Goal: Participate in discussion: Engage in conversation with other users on a specific topic

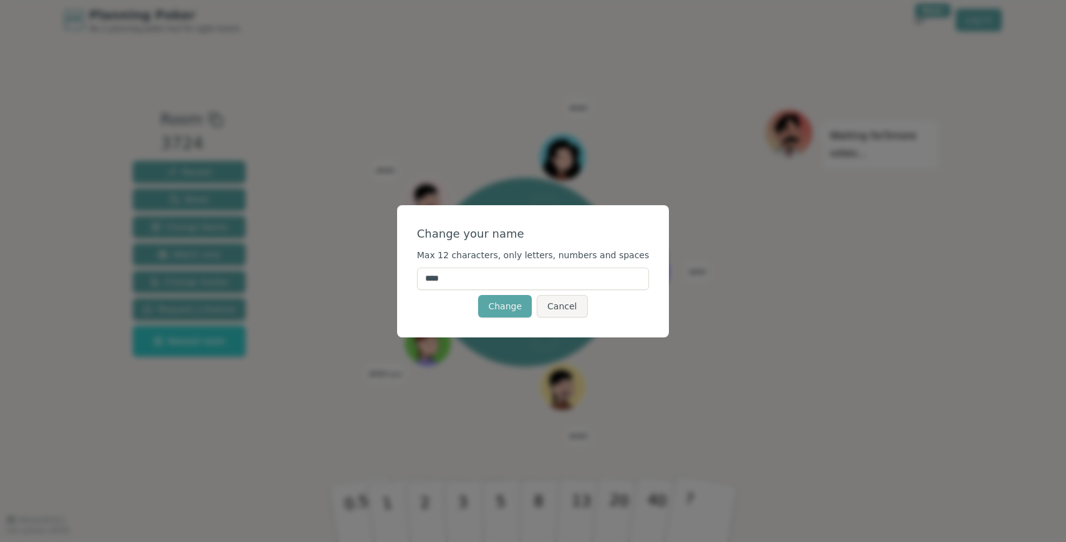
drag, startPoint x: 495, startPoint y: 268, endPoint x: 362, endPoint y: 280, distance: 134.0
click at [362, 280] on div "Change your name Max 12 characters, only letters, numbers and spaces **** Chang…" at bounding box center [533, 271] width 1066 height 542
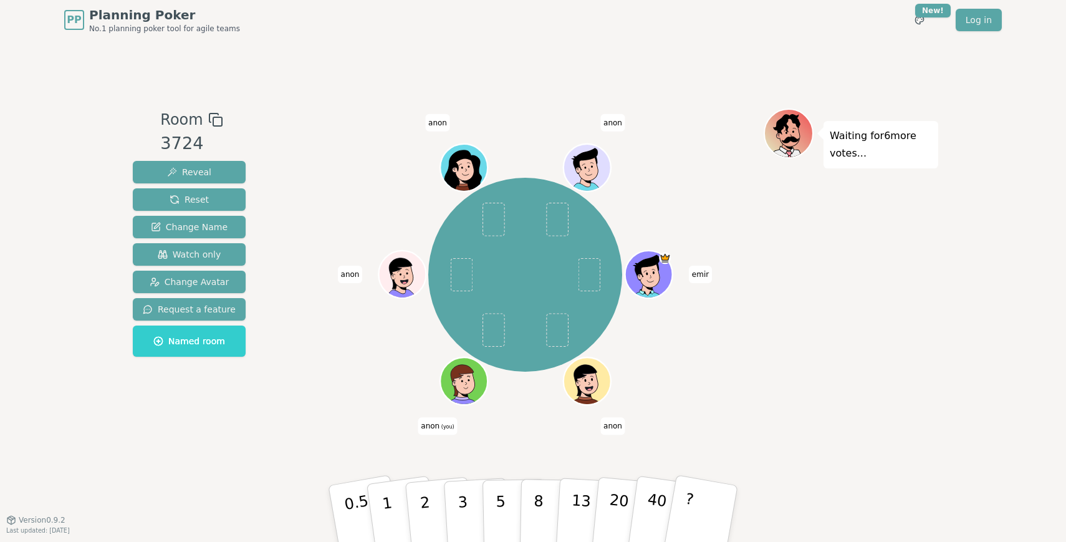
click at [707, 122] on div at bounding box center [525, 119] width 477 height 22
click at [697, 85] on div "Room 3724 Reveal Reset Change Name Watch only Change Avatar Request a feature N…" at bounding box center [533, 279] width 810 height 479
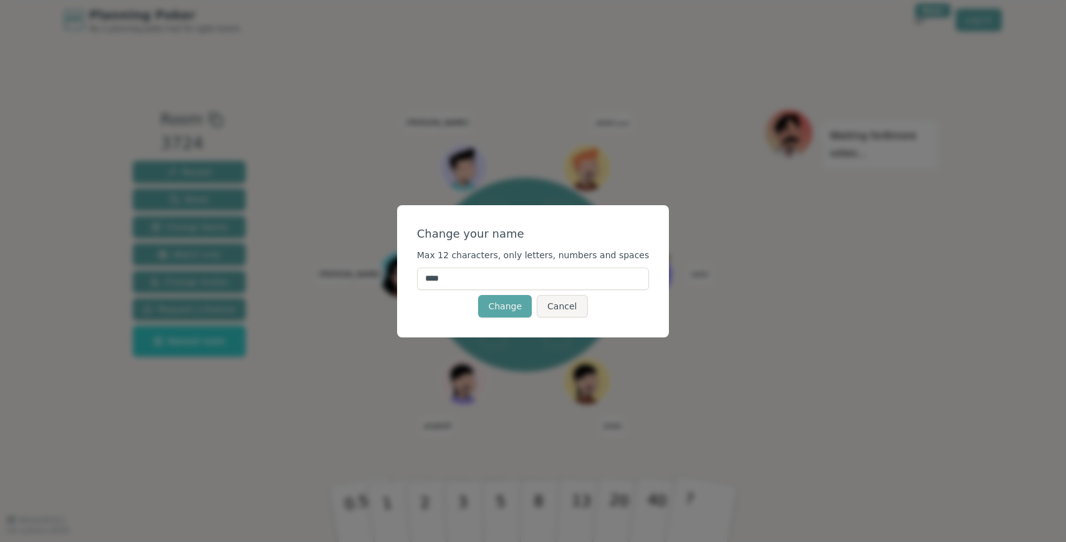
click at [521, 275] on input "****" at bounding box center [533, 278] width 232 height 22
type input "*"
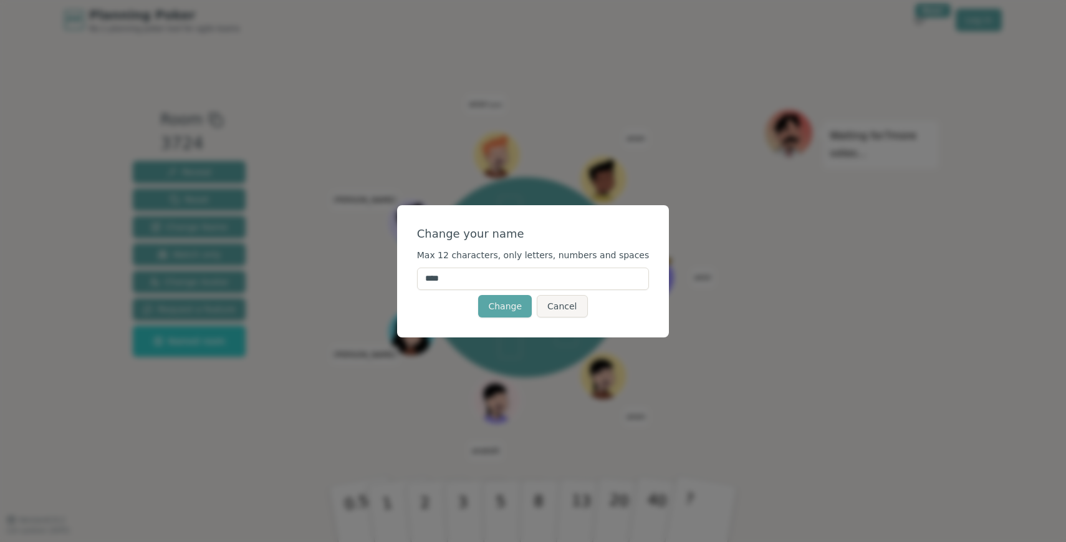
type input "*****"
click button "Change" at bounding box center [505, 306] width 54 height 22
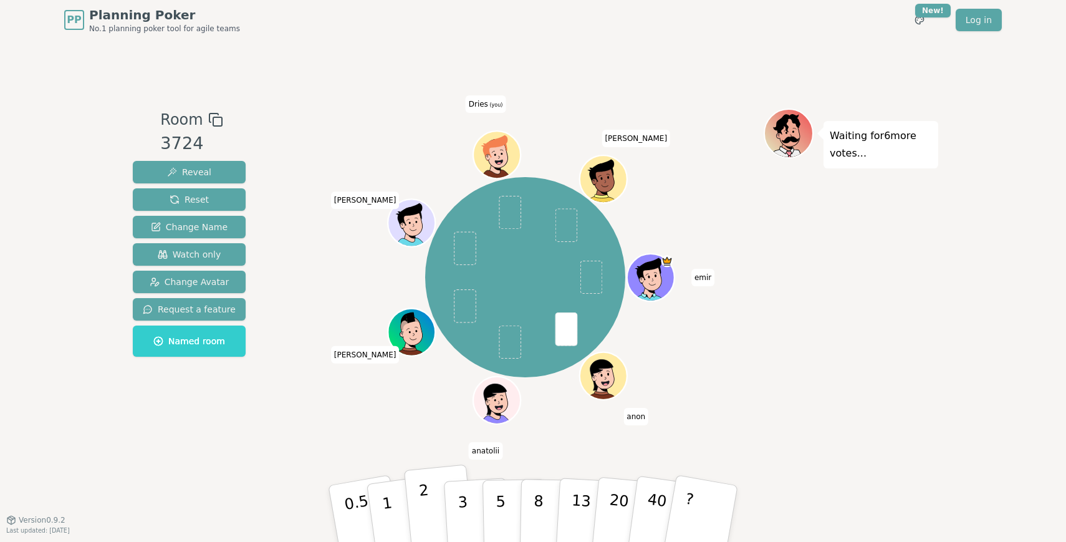
click at [418, 501] on button "2" at bounding box center [439, 513] width 71 height 99
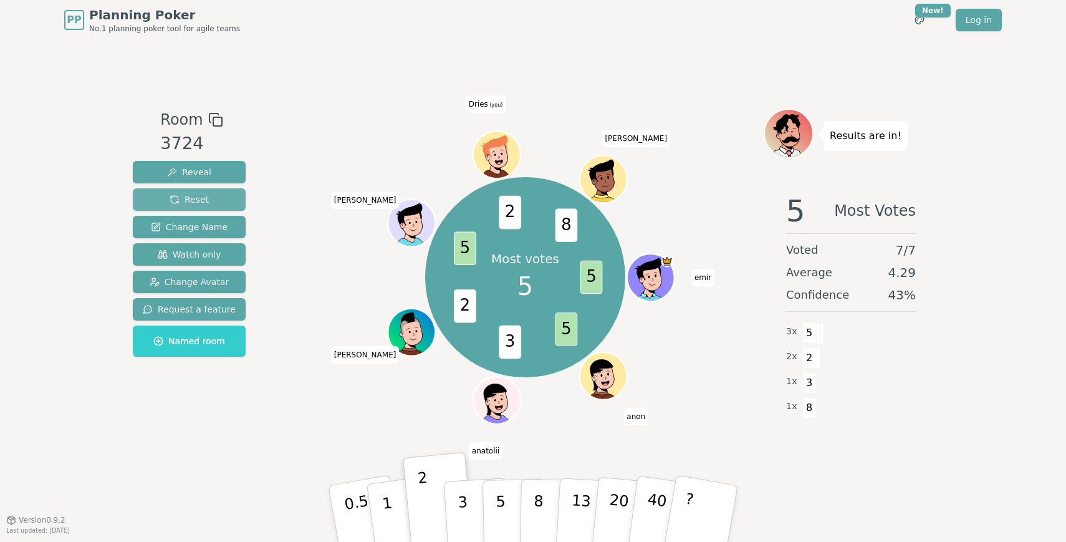
click at [184, 200] on span "Reset" at bounding box center [189, 199] width 39 height 12
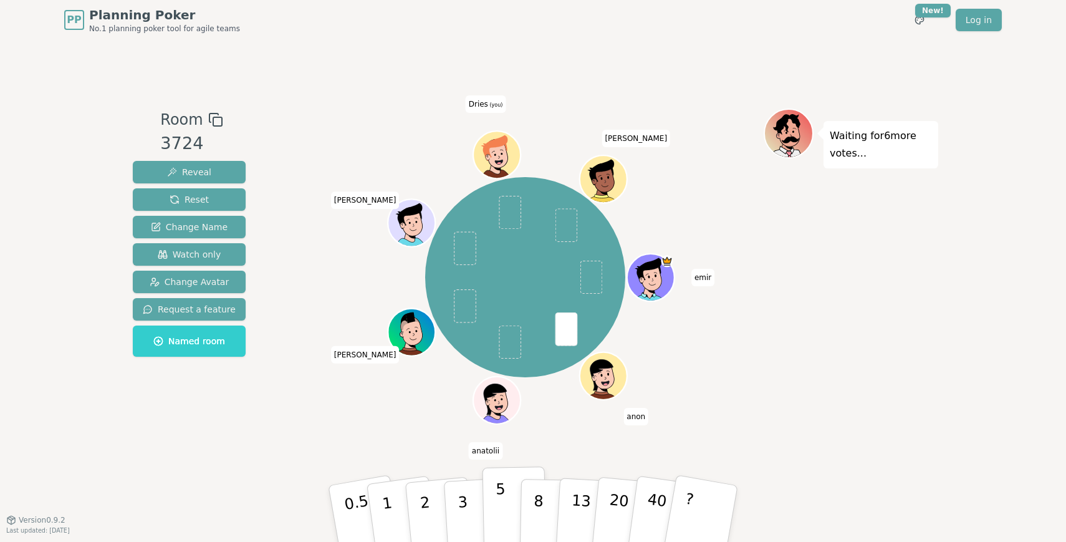
click at [514, 500] on button "5" at bounding box center [514, 513] width 64 height 95
click at [549, 503] on button "8" at bounding box center [552, 513] width 64 height 95
click at [581, 501] on p "13" at bounding box center [580, 513] width 23 height 69
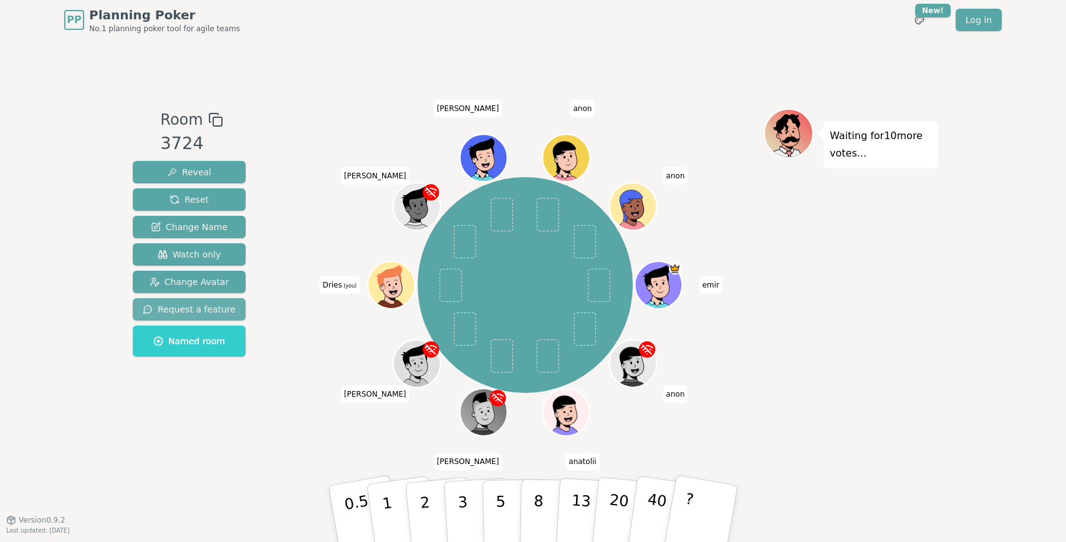
click at [187, 315] on span "Request a feature" at bounding box center [189, 309] width 93 height 12
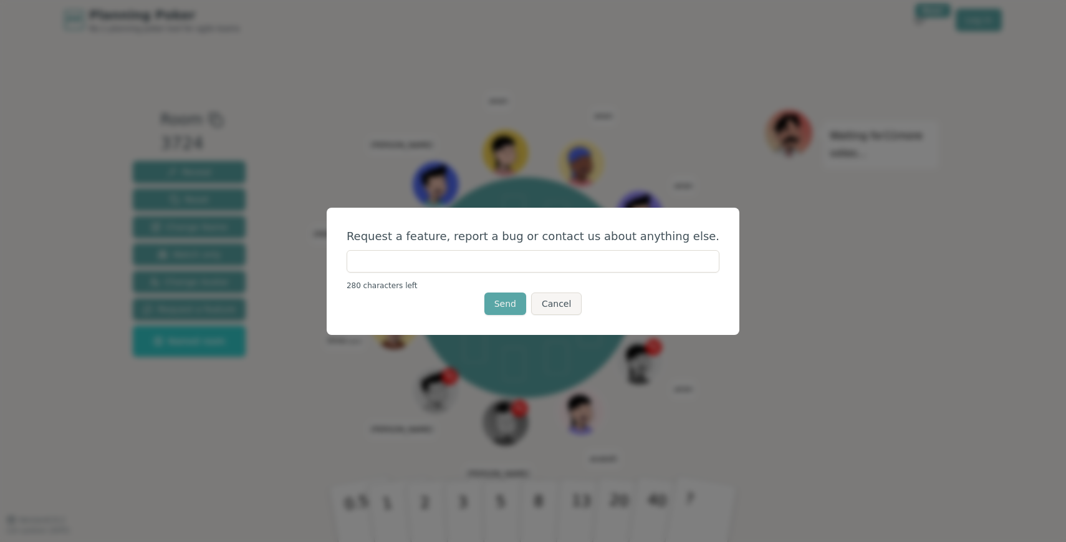
click at [474, 269] on input "text" at bounding box center [533, 261] width 373 height 22
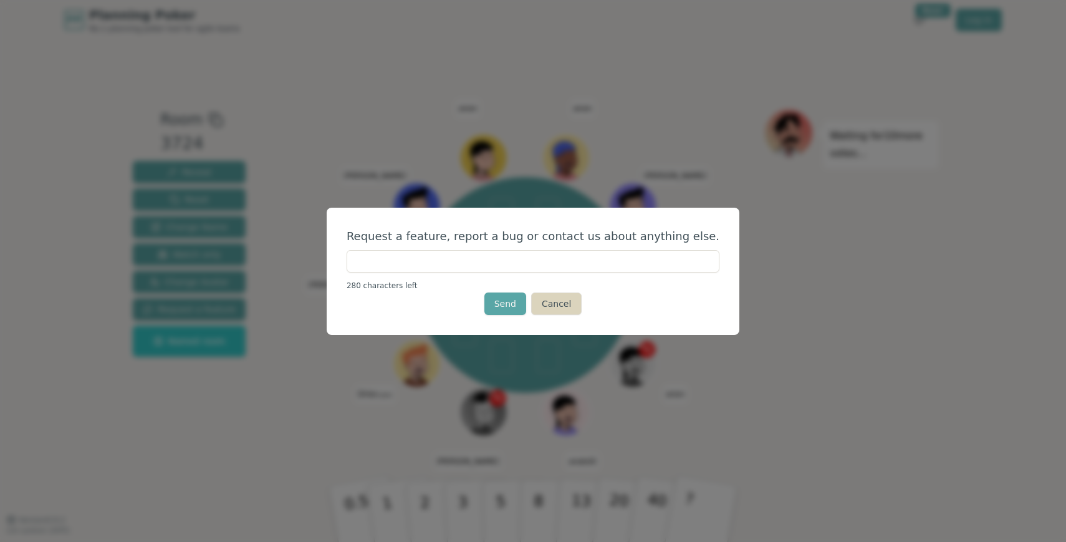
click at [555, 310] on button "Cancel" at bounding box center [556, 303] width 50 height 22
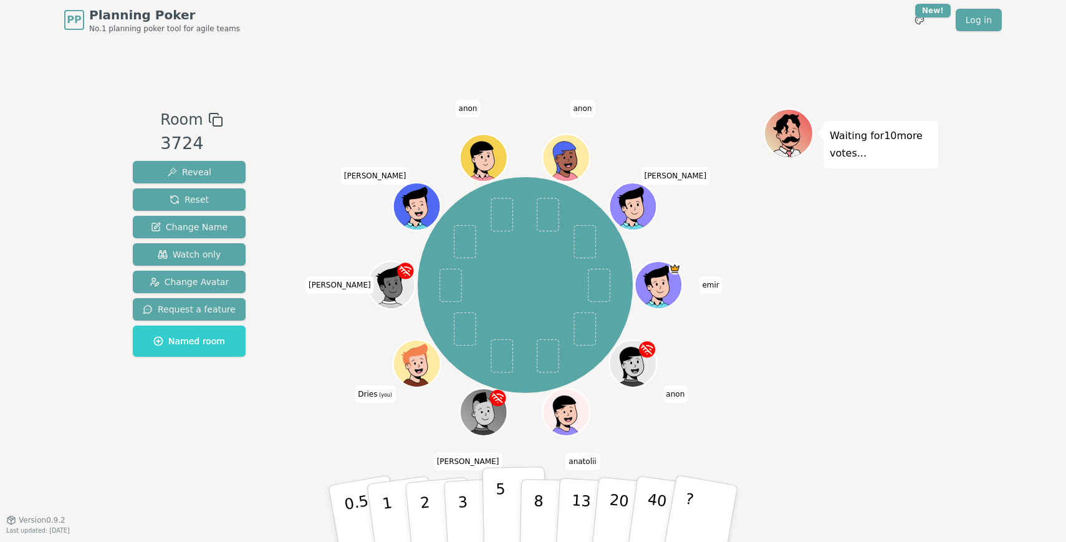
click at [506, 513] on button "5" at bounding box center [514, 513] width 64 height 95
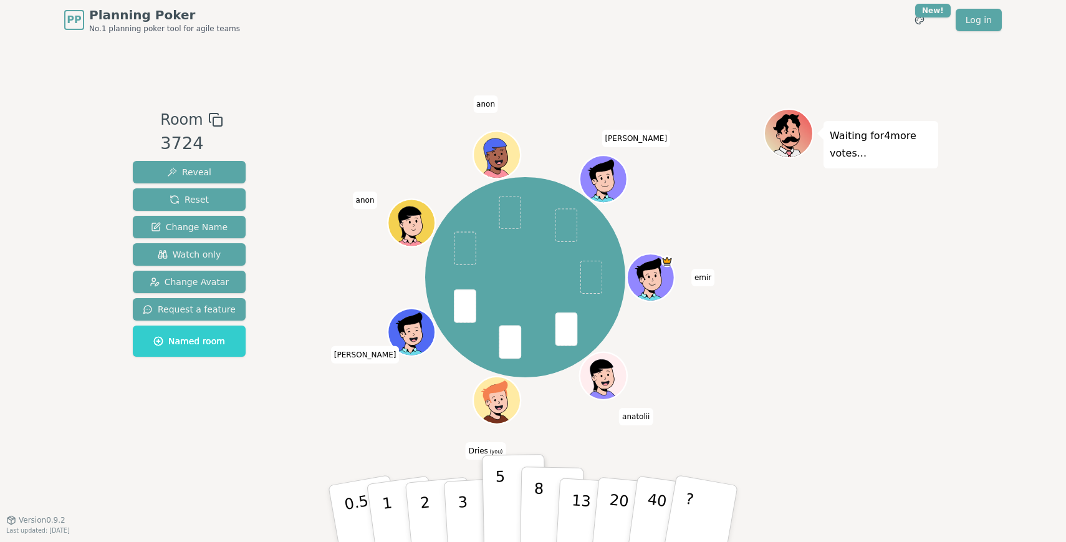
click at [537, 512] on p "8" at bounding box center [538, 512] width 11 height 67
click at [571, 510] on p "13" at bounding box center [580, 513] width 23 height 69
click at [634, 415] on span "anatolii" at bounding box center [636, 416] width 34 height 17
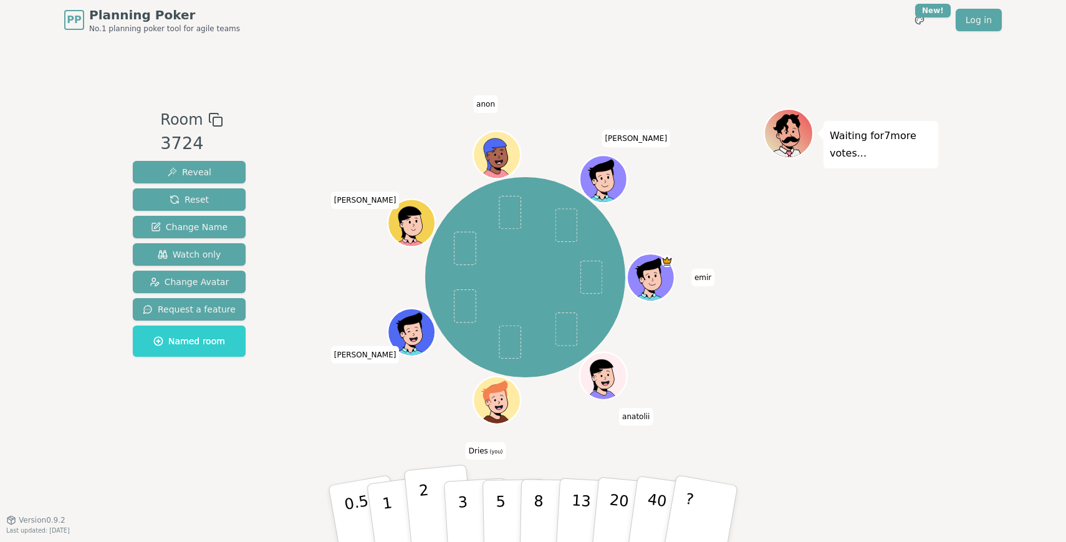
click at [434, 504] on button "2" at bounding box center [439, 513] width 71 height 99
click at [393, 498] on button "1" at bounding box center [402, 513] width 74 height 101
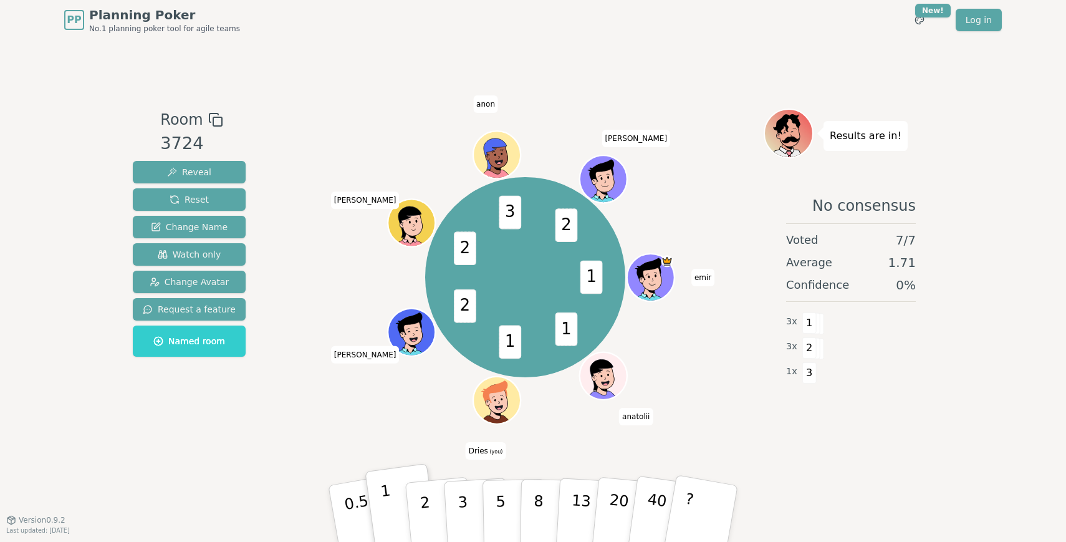
click at [393, 498] on button "1" at bounding box center [402, 513] width 74 height 101
click at [201, 192] on button "Reset" at bounding box center [189, 199] width 113 height 22
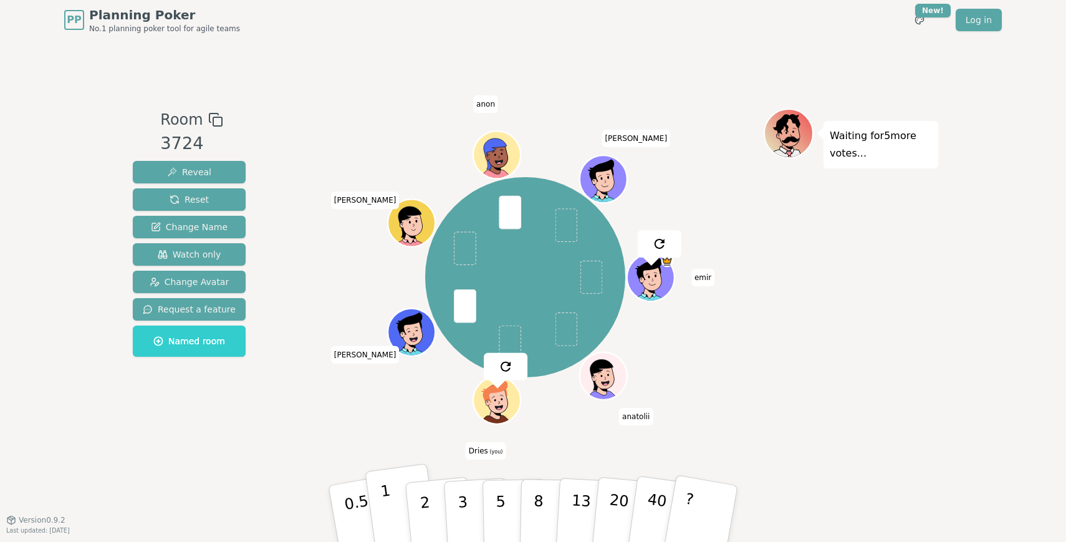
click at [393, 517] on button "1" at bounding box center [402, 513] width 74 height 101
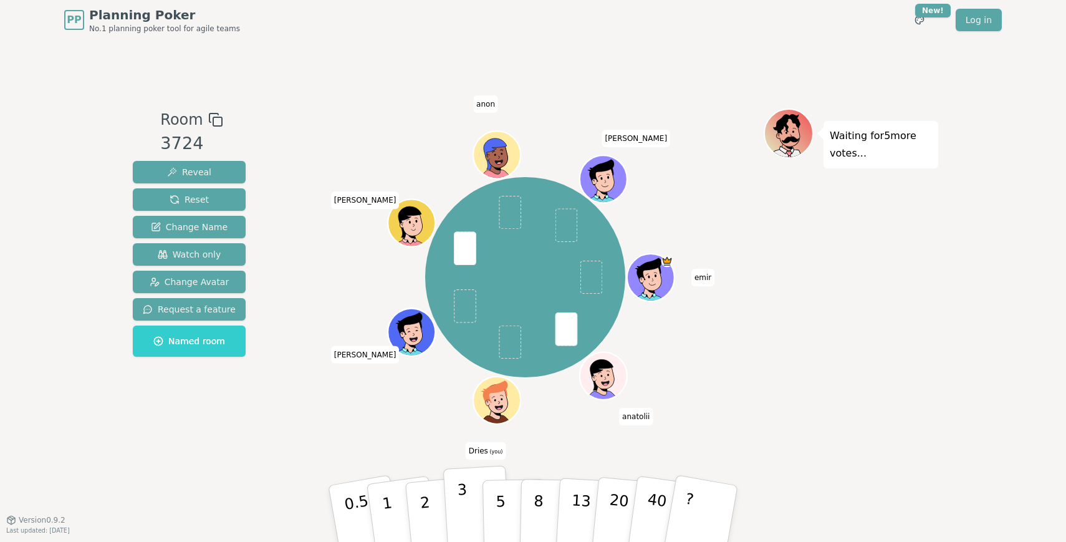
click at [453, 510] on button "3" at bounding box center [477, 513] width 68 height 97
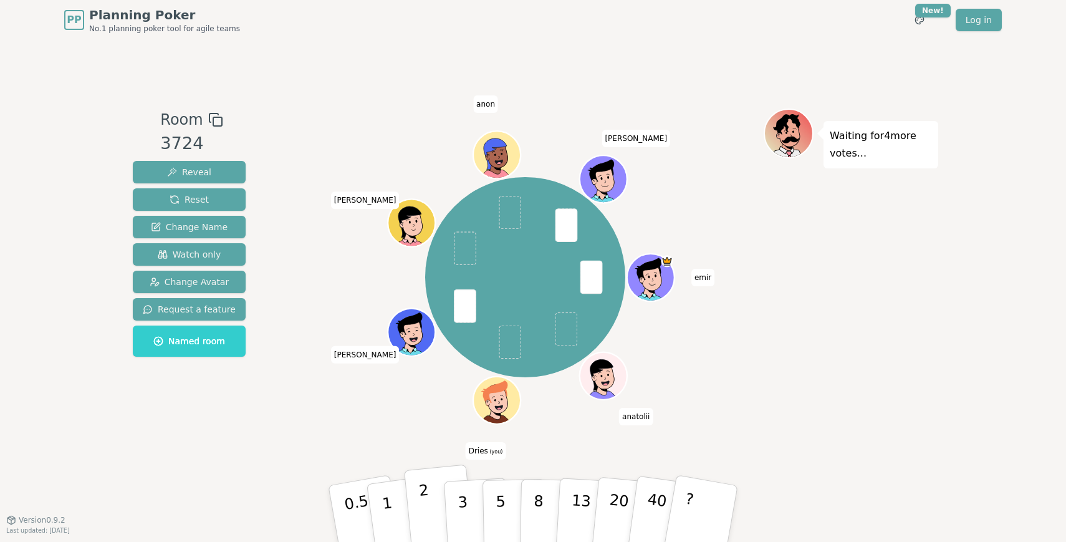
click at [424, 521] on p "2" at bounding box center [426, 515] width 16 height 68
click at [511, 505] on button "5" at bounding box center [514, 513] width 64 height 95
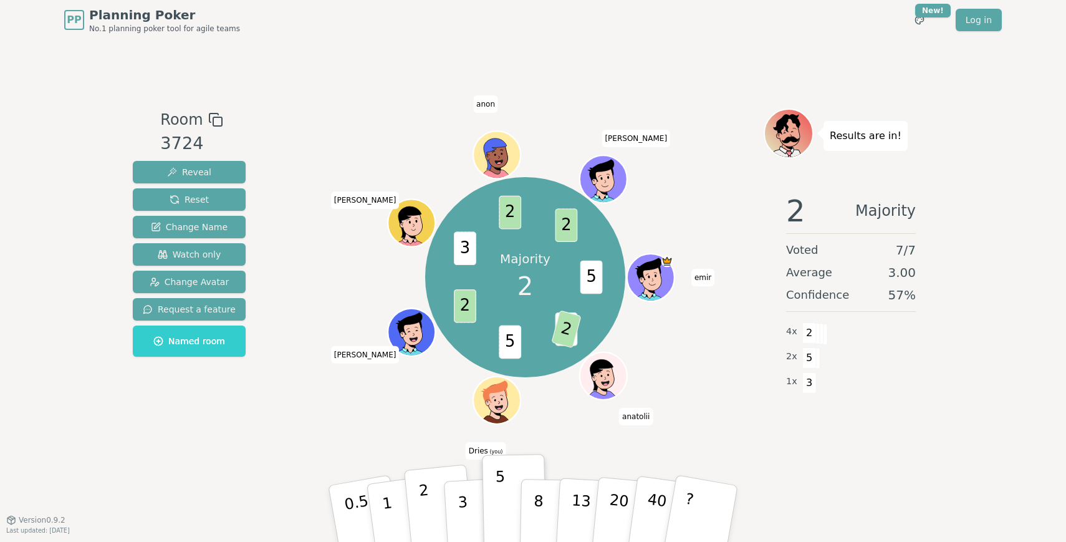
click at [432, 509] on button "2" at bounding box center [439, 513] width 71 height 99
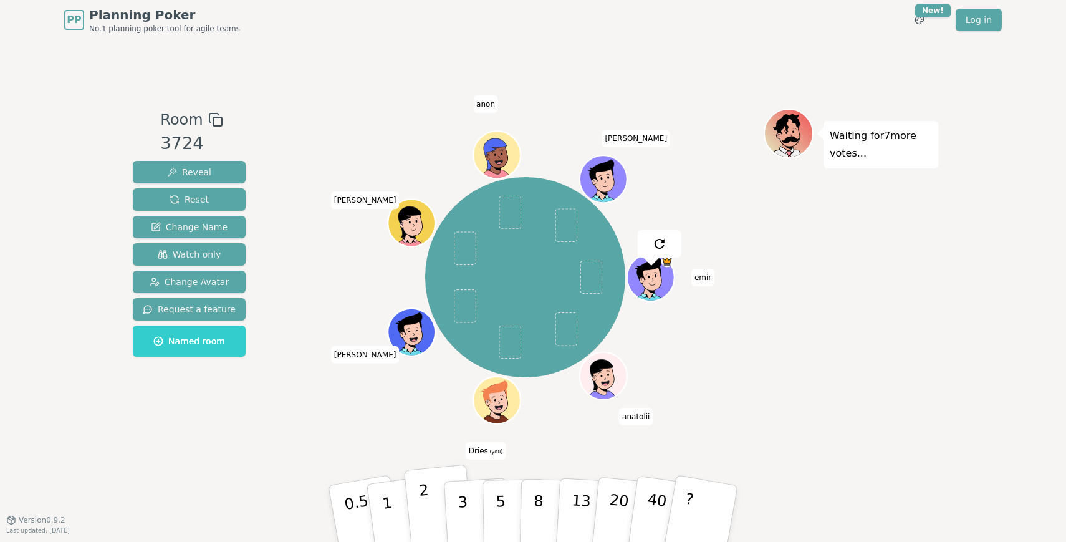
click at [432, 509] on button "2" at bounding box center [439, 513] width 71 height 99
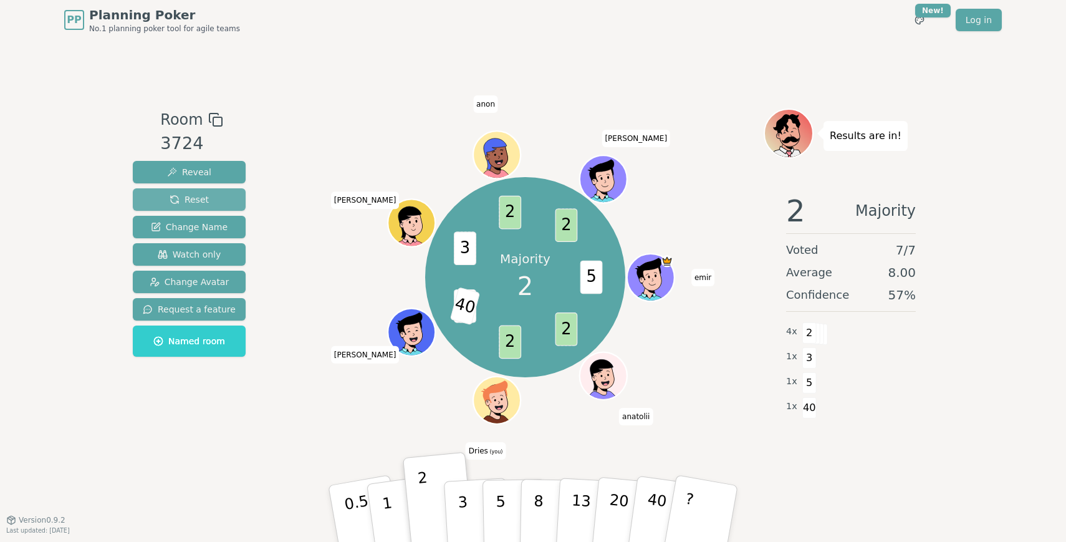
click at [201, 195] on span "Reset" at bounding box center [189, 199] width 39 height 12
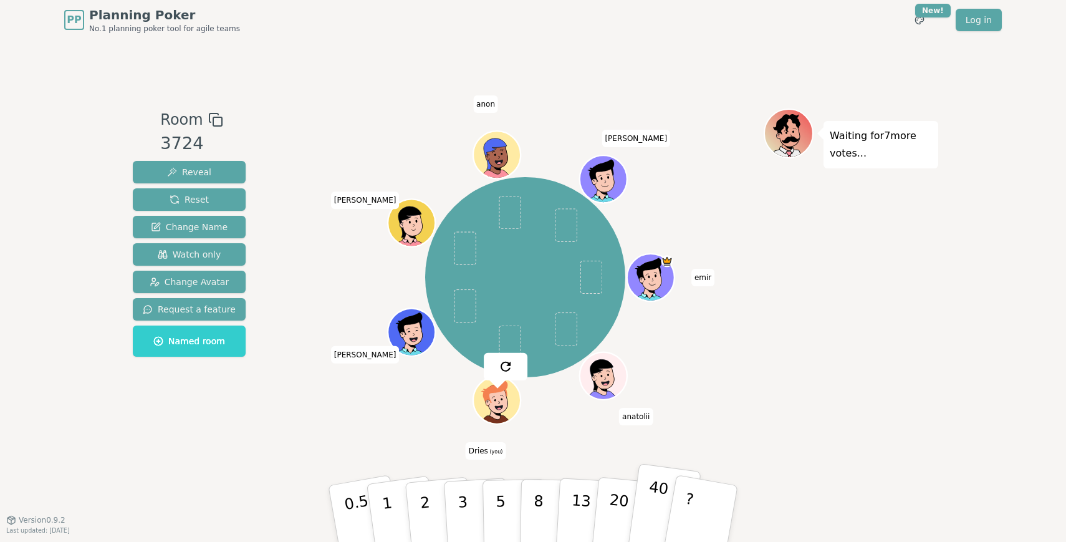
click at [657, 492] on p "40" at bounding box center [655, 512] width 28 height 69
click at [198, 198] on span "Reset" at bounding box center [189, 199] width 39 height 12
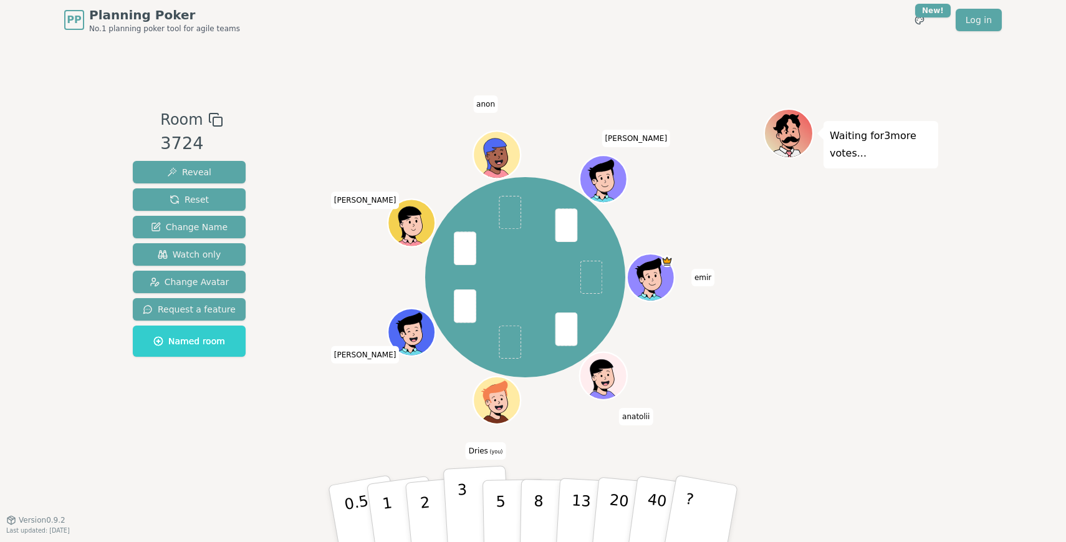
click at [469, 507] on button "3" at bounding box center [477, 513] width 68 height 97
click at [494, 501] on button "5" at bounding box center [514, 513] width 64 height 95
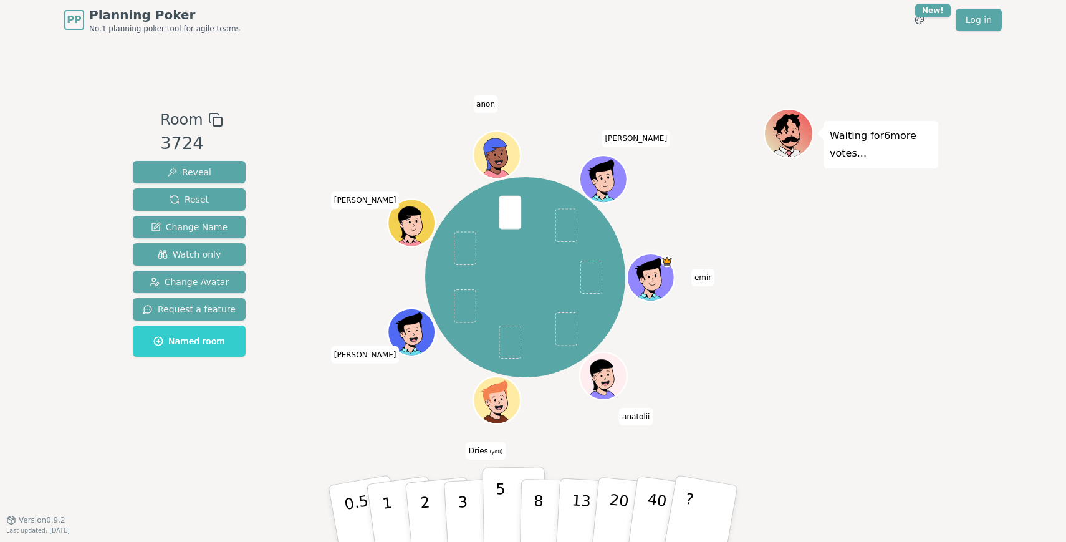
click at [514, 504] on button "5" at bounding box center [514, 513] width 64 height 95
click at [398, 512] on button "1" at bounding box center [402, 513] width 74 height 101
click at [424, 510] on p "2" at bounding box center [426, 515] width 16 height 68
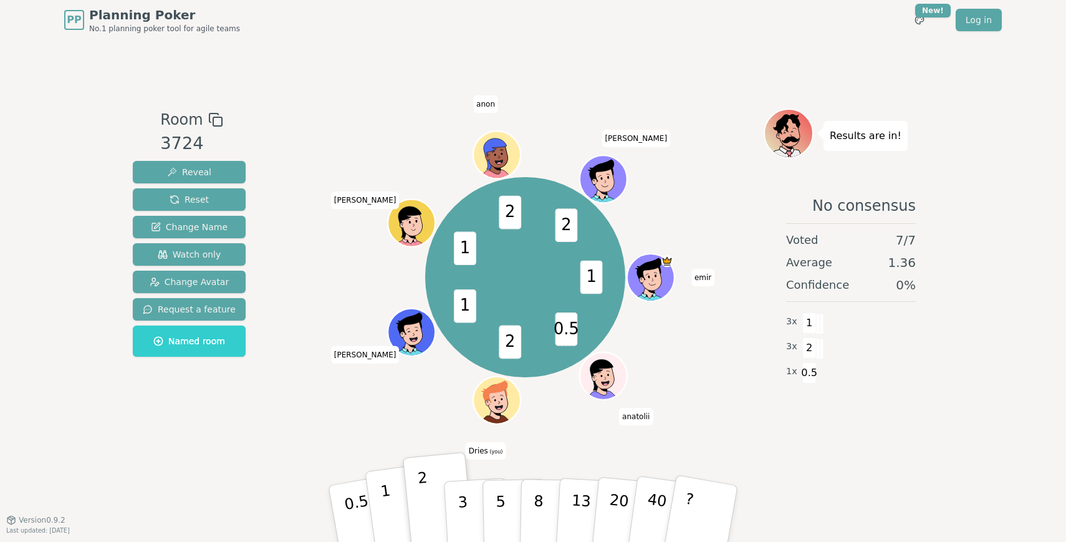
click at [394, 510] on button "1" at bounding box center [402, 513] width 74 height 101
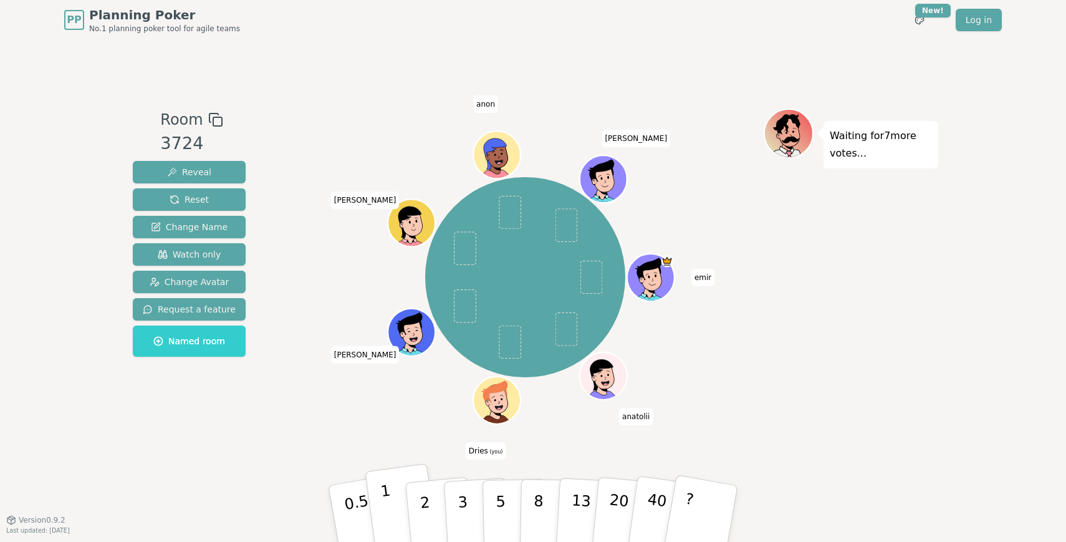
click at [396, 510] on button "1" at bounding box center [402, 513] width 74 height 101
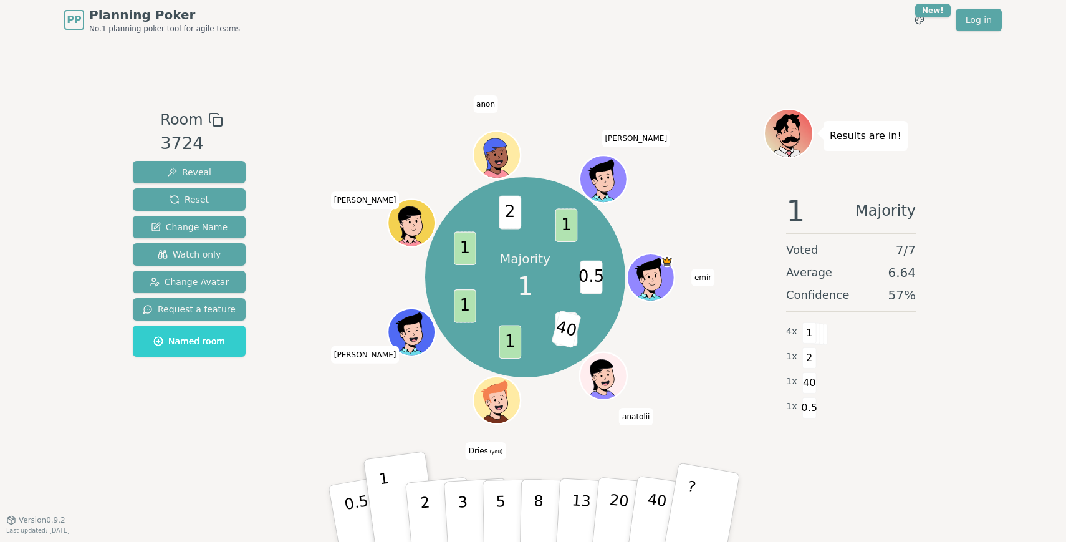
click at [670, 517] on button "?" at bounding box center [701, 513] width 78 height 103
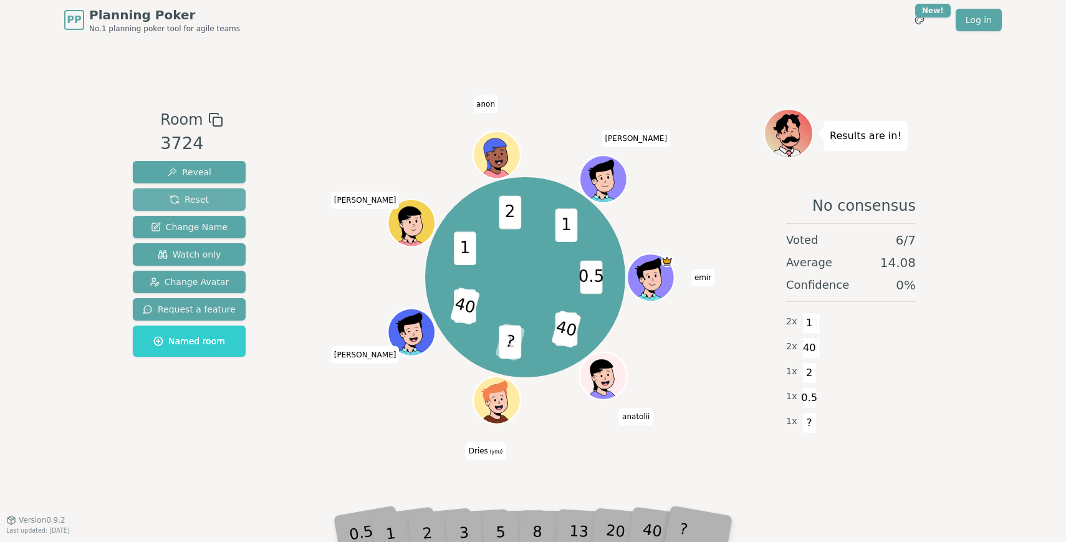
click at [225, 198] on button "Reset" at bounding box center [189, 199] width 113 height 22
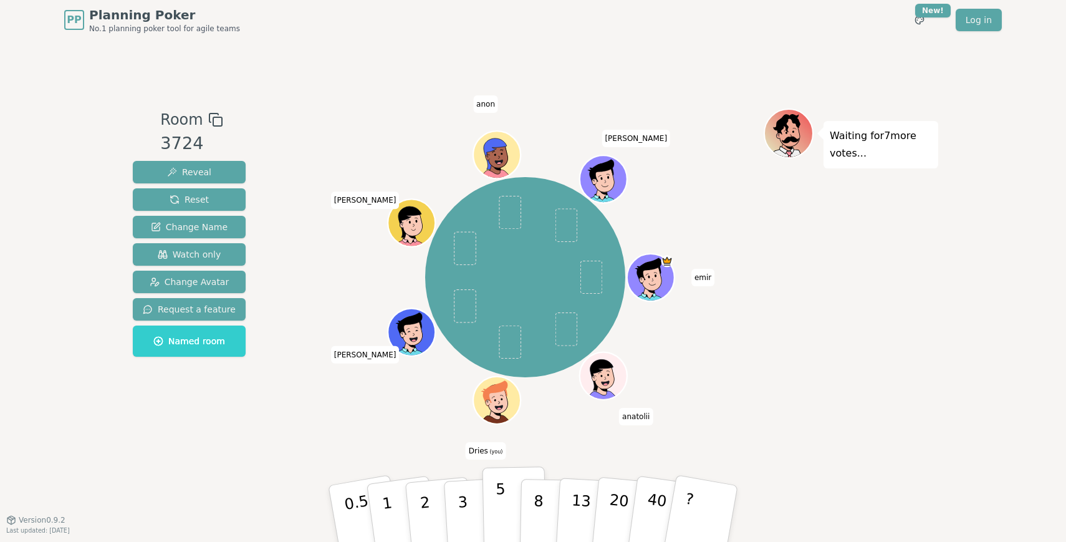
click at [492, 514] on button "5" at bounding box center [514, 513] width 64 height 95
click at [543, 517] on button "8" at bounding box center [552, 513] width 64 height 95
drag, startPoint x: 475, startPoint y: 511, endPoint x: 502, endPoint y: 515, distance: 27.7
click at [502, 515] on div "0.5 1 2 3 5 8 13 20 40 ?" at bounding box center [533, 514] width 374 height 44
click at [502, 515] on p "5" at bounding box center [500, 513] width 11 height 67
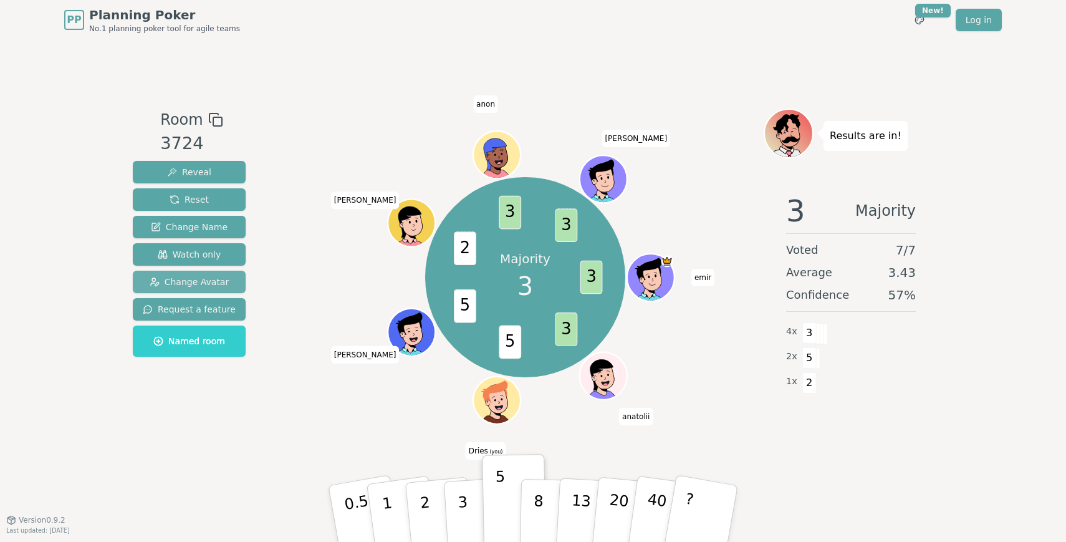
click at [213, 283] on span "Change Avatar" at bounding box center [190, 281] width 80 height 12
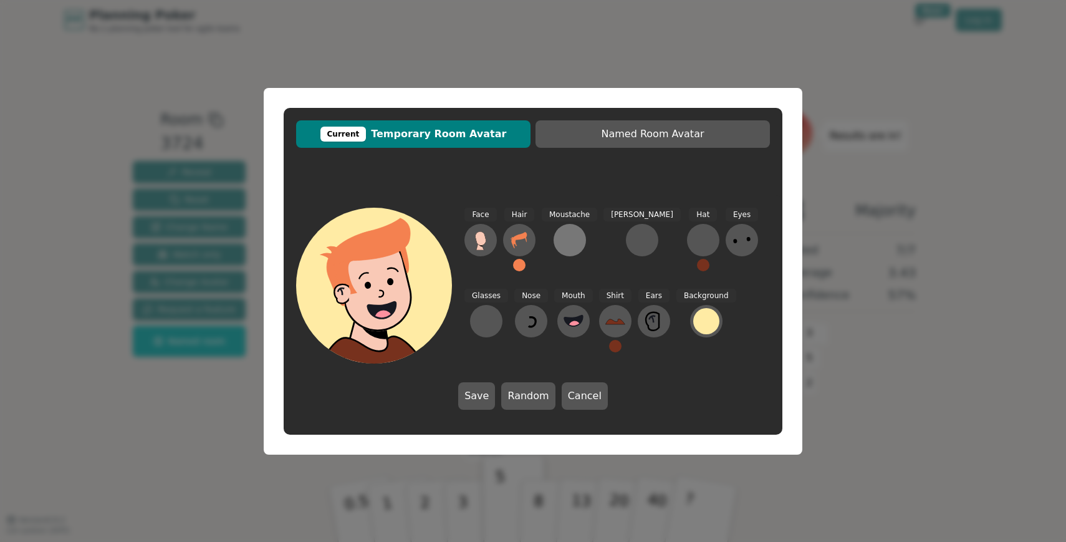
click at [561, 247] on div at bounding box center [570, 240] width 20 height 20
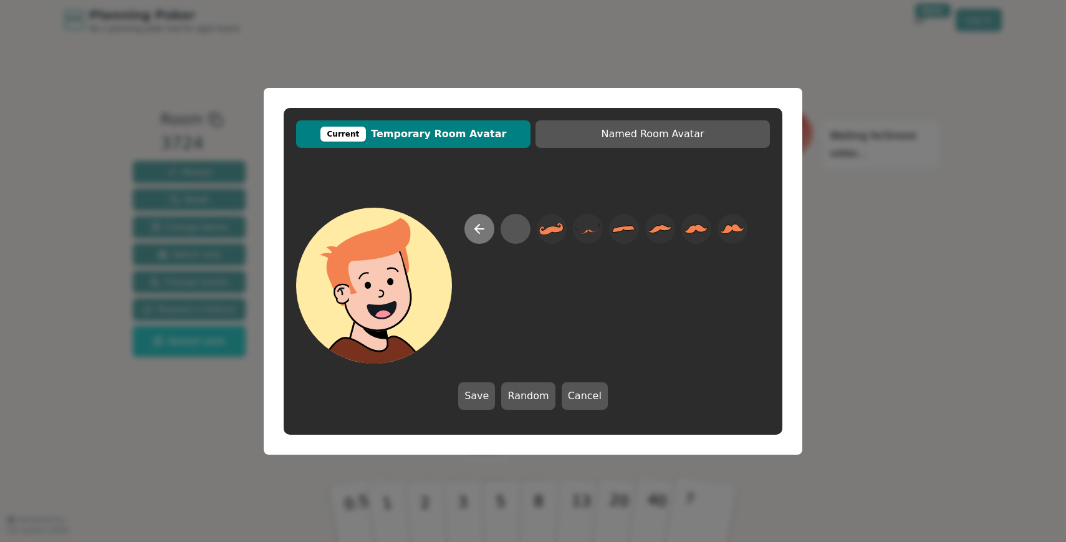
click at [482, 221] on icon at bounding box center [479, 228] width 15 height 15
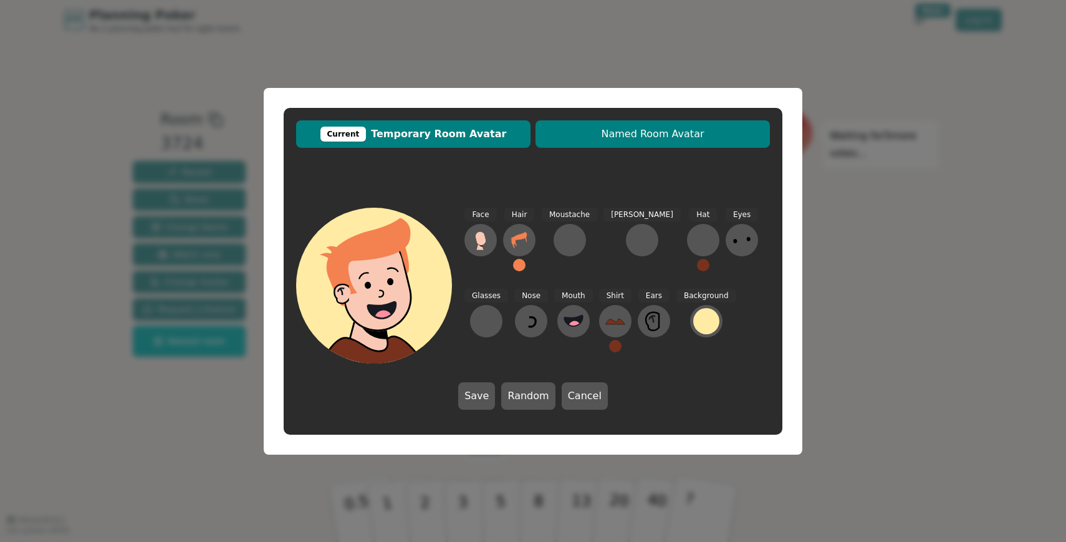
click at [623, 136] on span "Named Room Avatar" at bounding box center [653, 134] width 222 height 15
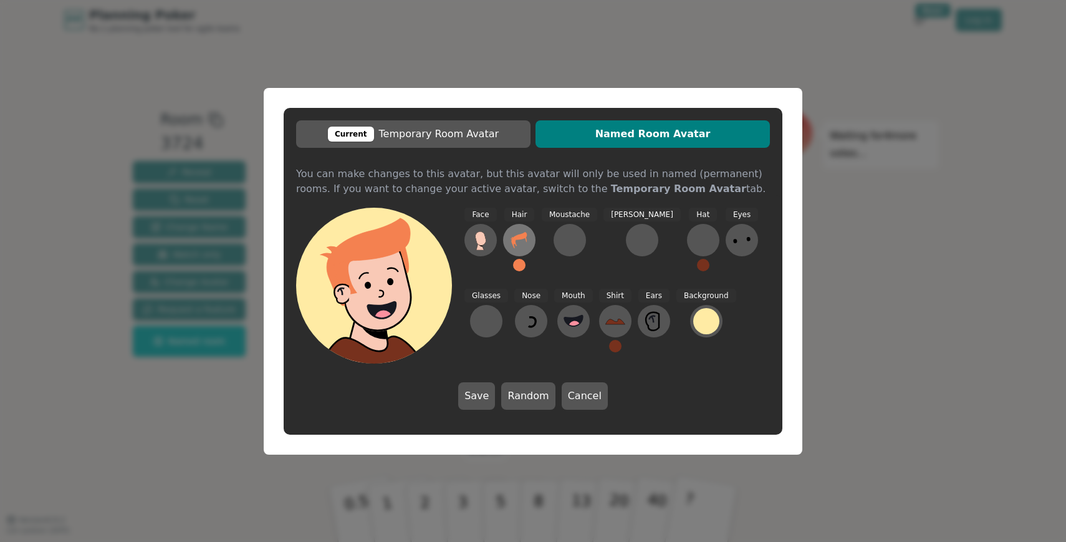
click at [524, 242] on icon at bounding box center [519, 240] width 20 height 20
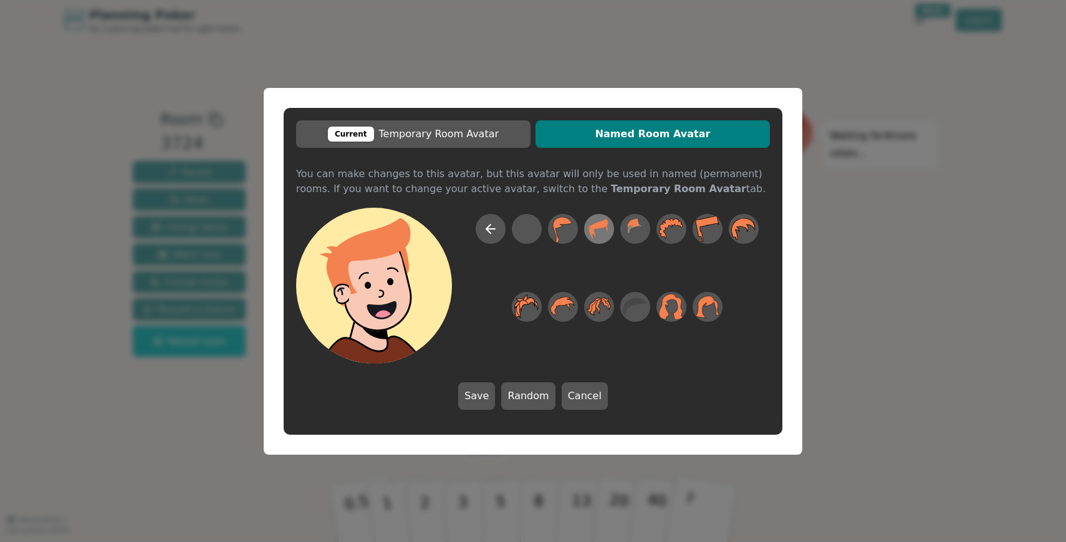
click at [607, 233] on icon at bounding box center [598, 228] width 24 height 28
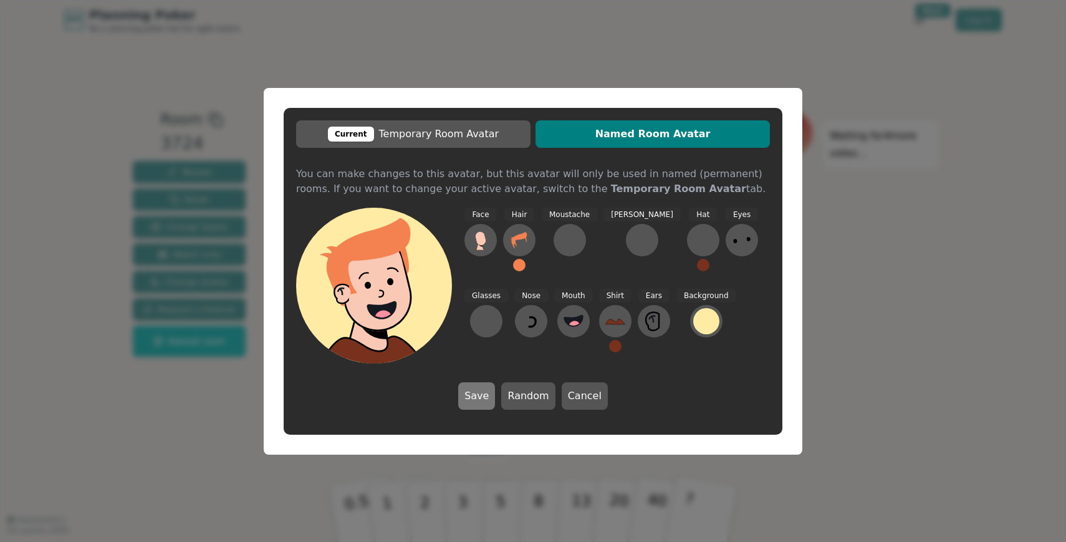
click at [475, 403] on button "Save" at bounding box center [476, 395] width 37 height 27
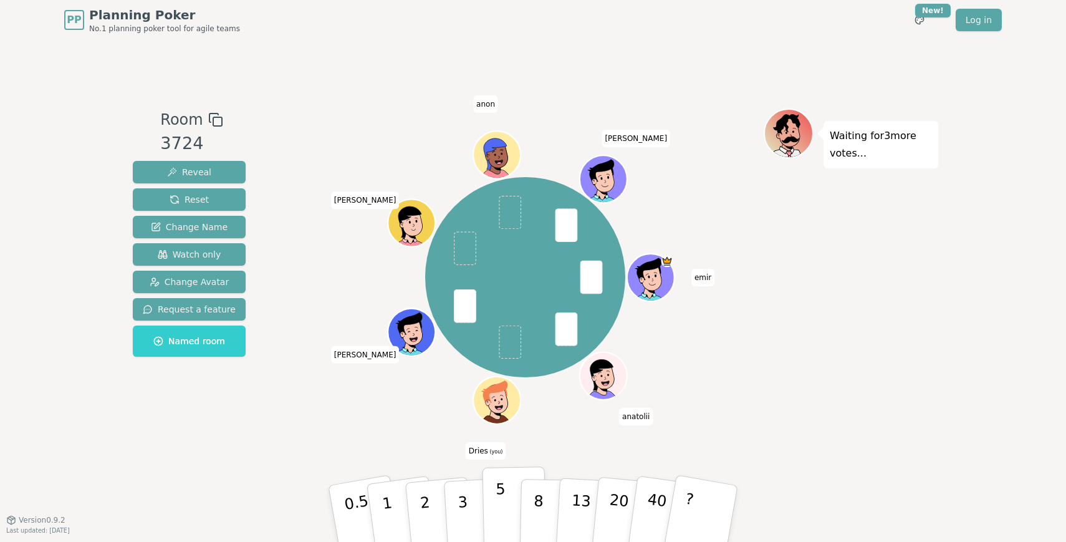
click at [500, 501] on p "5" at bounding box center [500, 513] width 11 height 67
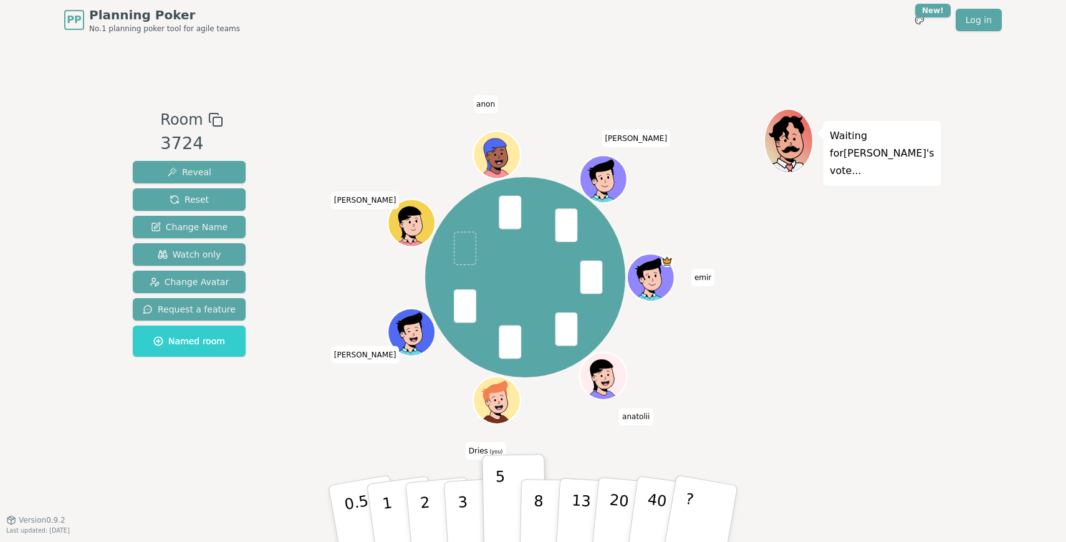
drag, startPoint x: 209, startPoint y: 231, endPoint x: 251, endPoint y: 239, distance: 42.0
click at [251, 239] on div "Room 3724 Reveal Reset Change Name Watch only Change Avatar Request a feature N…" at bounding box center [533, 279] width 810 height 343
click at [223, 275] on span "Change Avatar" at bounding box center [190, 281] width 80 height 12
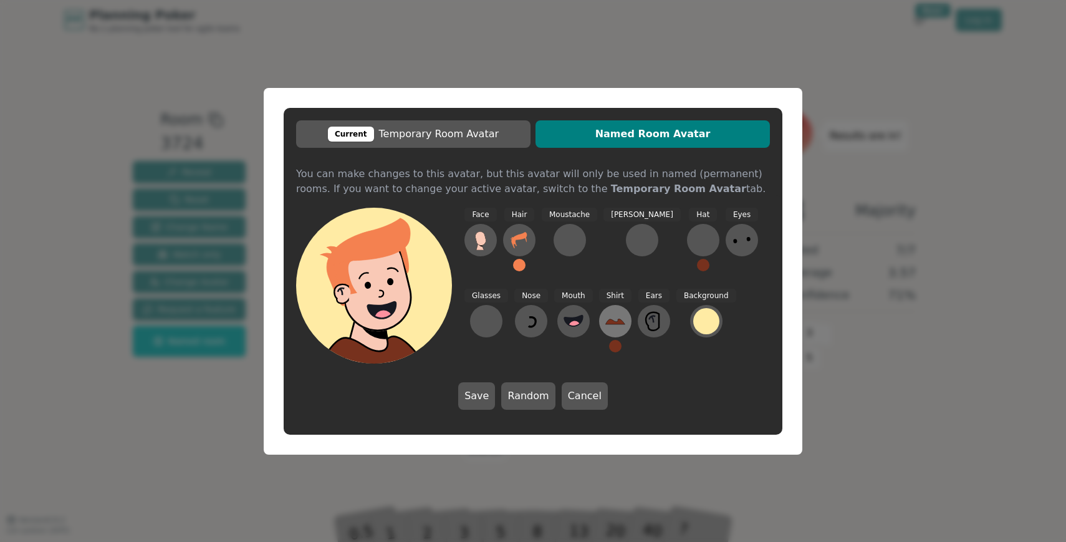
click at [599, 319] on button at bounding box center [615, 321] width 32 height 32
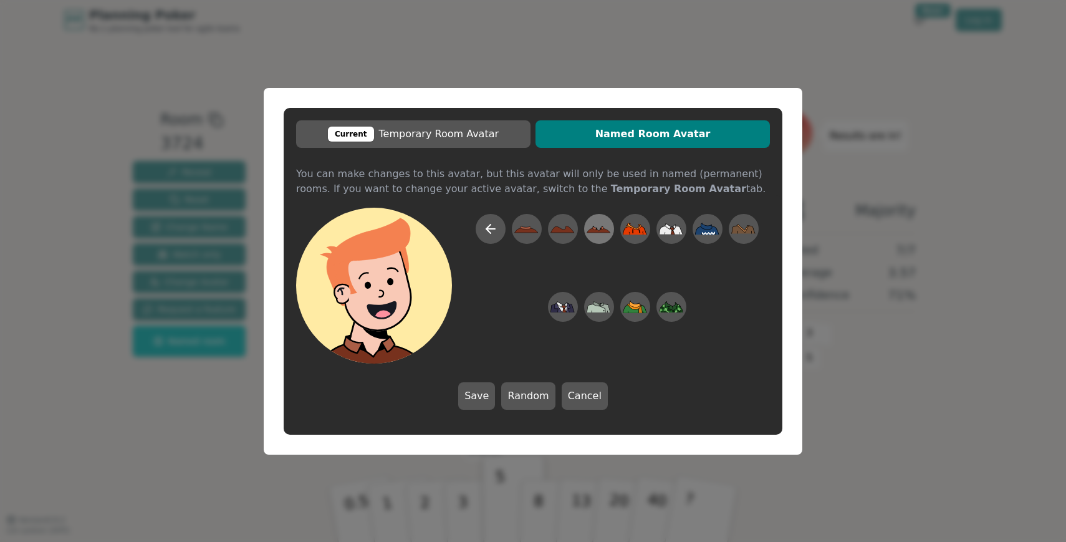
click at [606, 229] on icon at bounding box center [599, 229] width 24 height 5
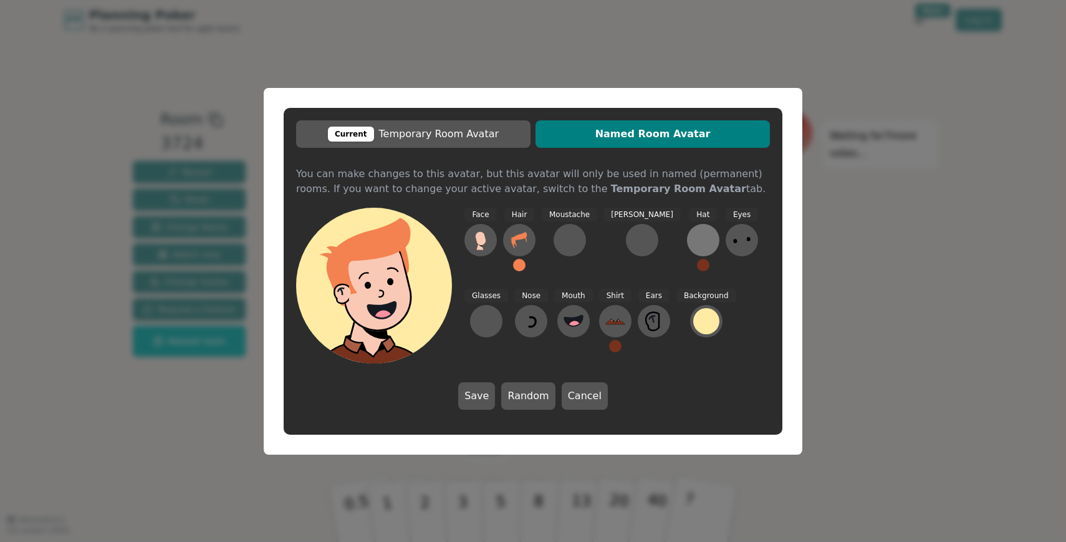
click at [693, 241] on div at bounding box center [703, 240] width 20 height 20
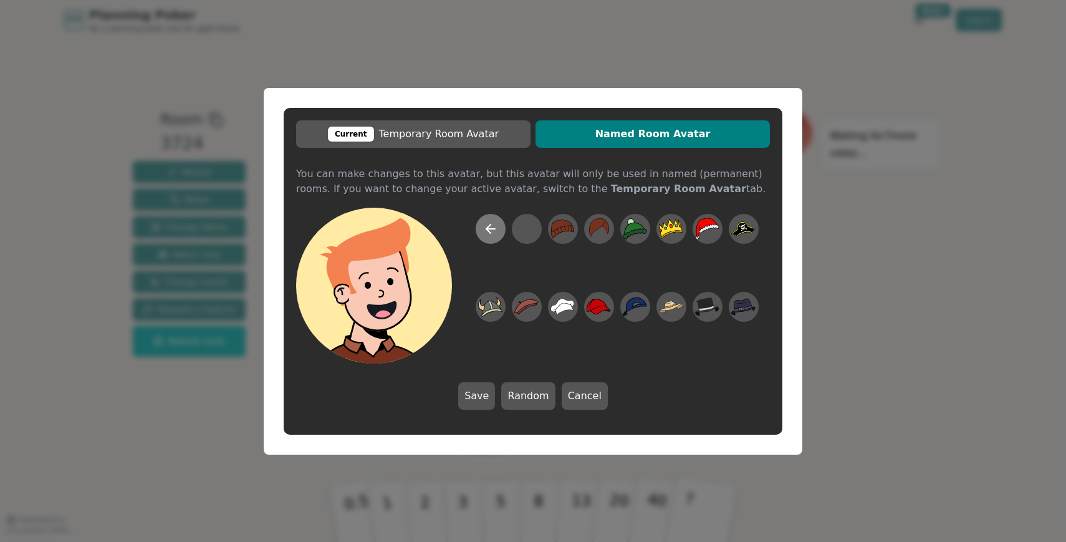
click at [486, 225] on icon at bounding box center [490, 228] width 15 height 15
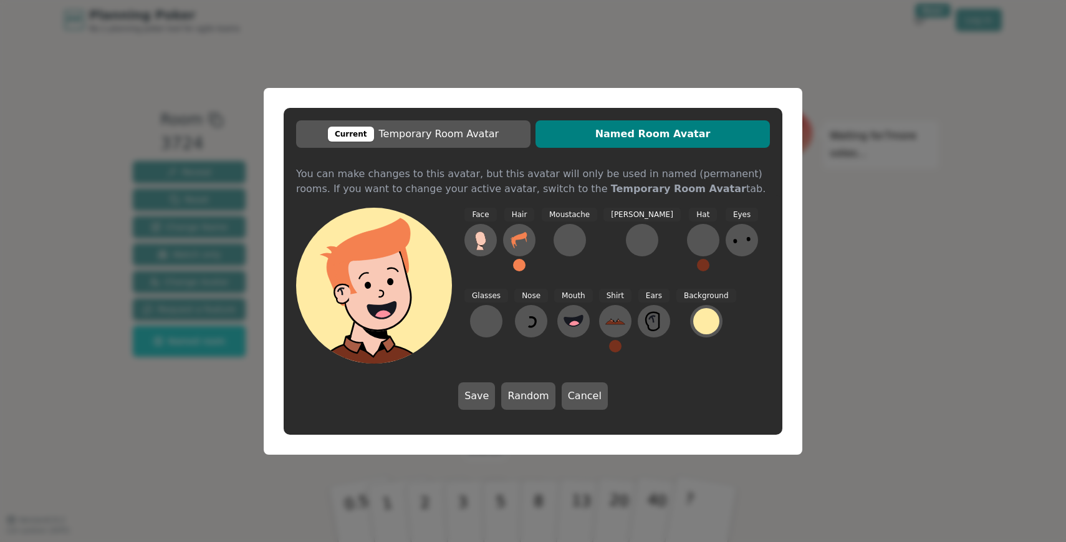
click at [520, 264] on button at bounding box center [519, 265] width 12 height 12
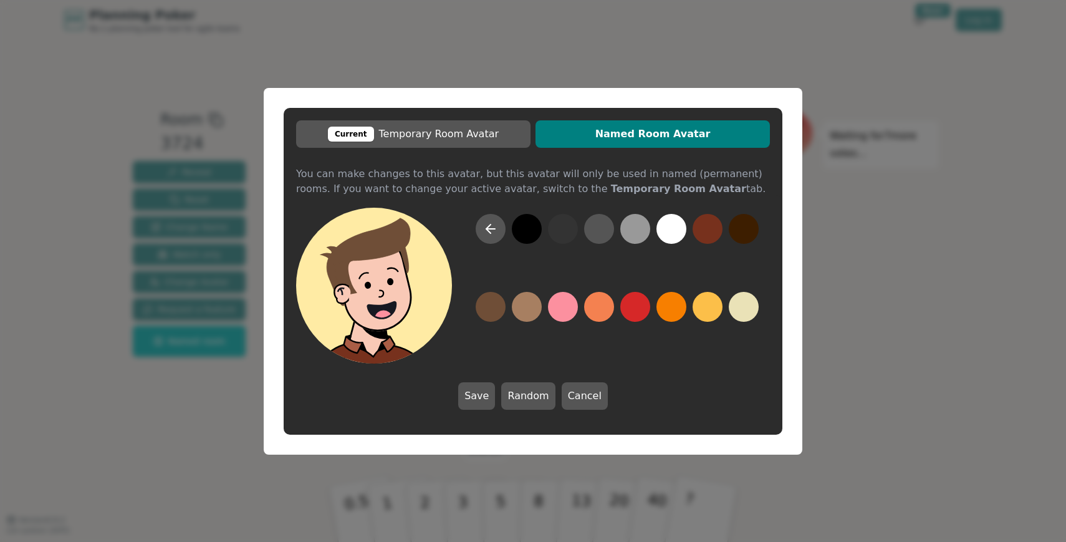
click at [487, 308] on button at bounding box center [491, 307] width 30 height 30
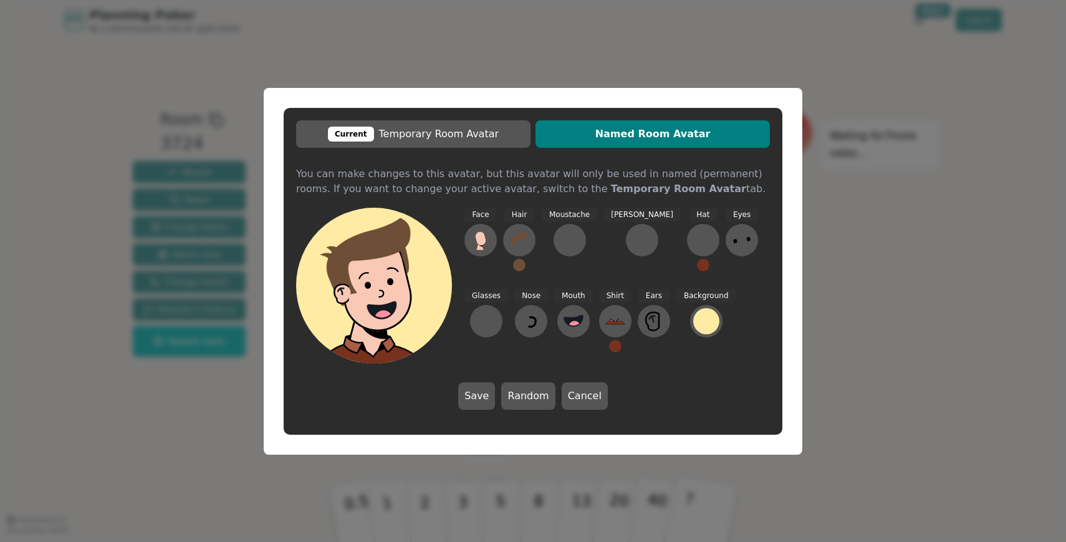
drag, startPoint x: 572, startPoint y: 252, endPoint x: 629, endPoint y: 274, distance: 61.0
click at [629, 274] on div "Face Hair Moustache Beard Hat Eyes Glasses Nose Mouth Shirt Ears Background" at bounding box center [616, 286] width 305 height 156
click at [644, 322] on icon at bounding box center [654, 321] width 20 height 20
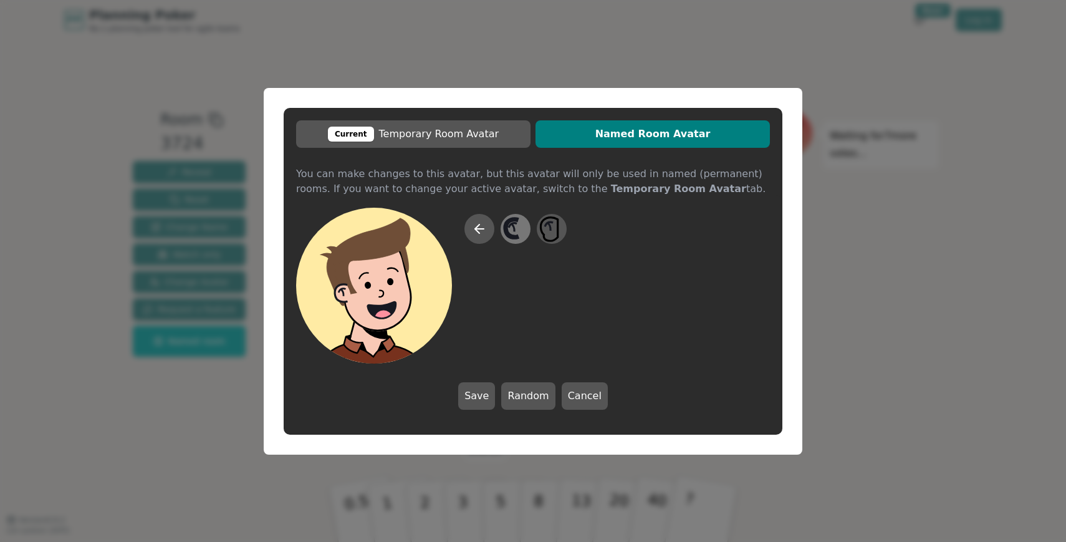
click at [525, 229] on icon at bounding box center [515, 228] width 24 height 28
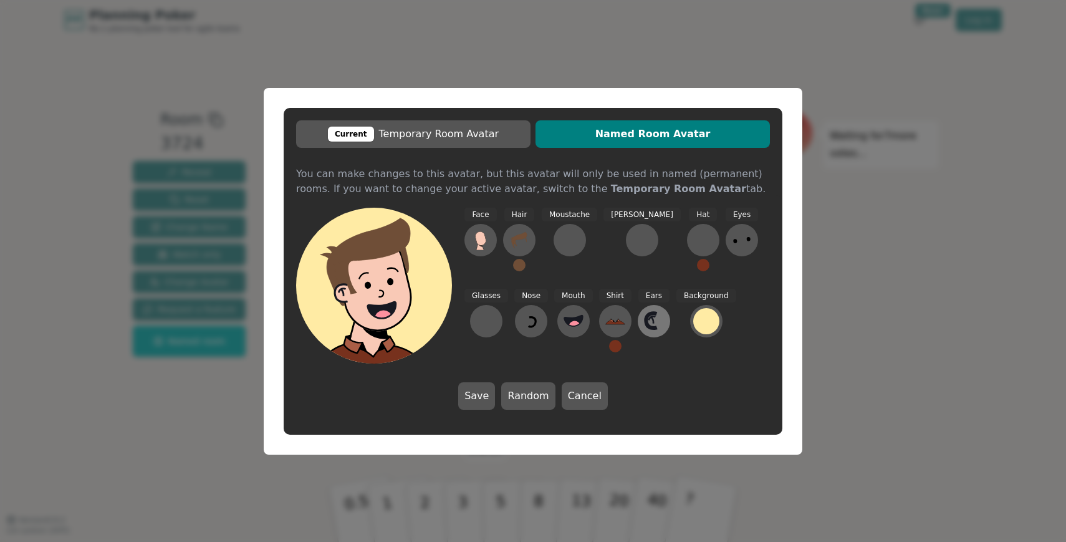
click at [644, 325] on icon at bounding box center [654, 321] width 20 height 20
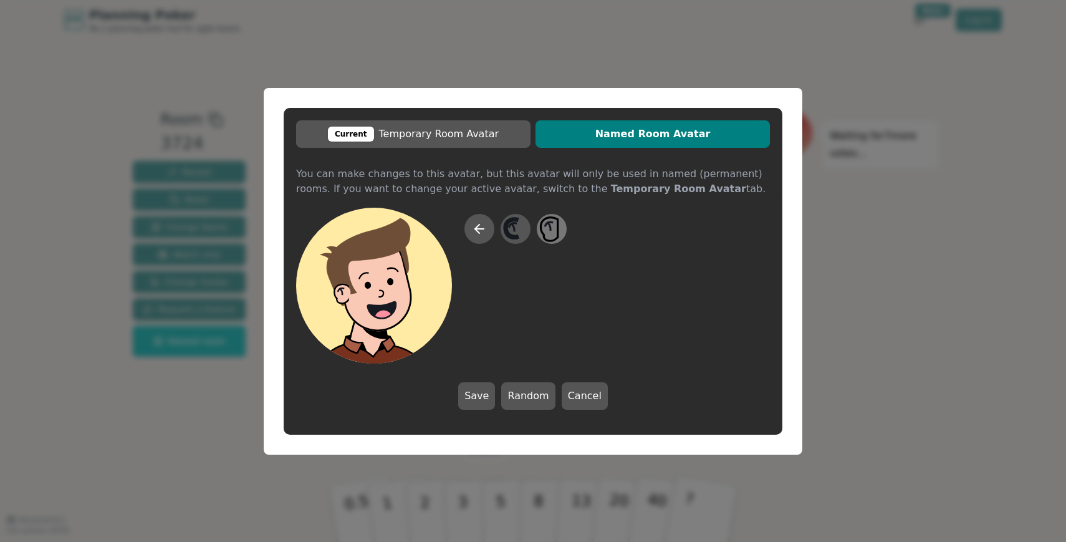
click at [553, 226] on icon at bounding box center [551, 228] width 24 height 28
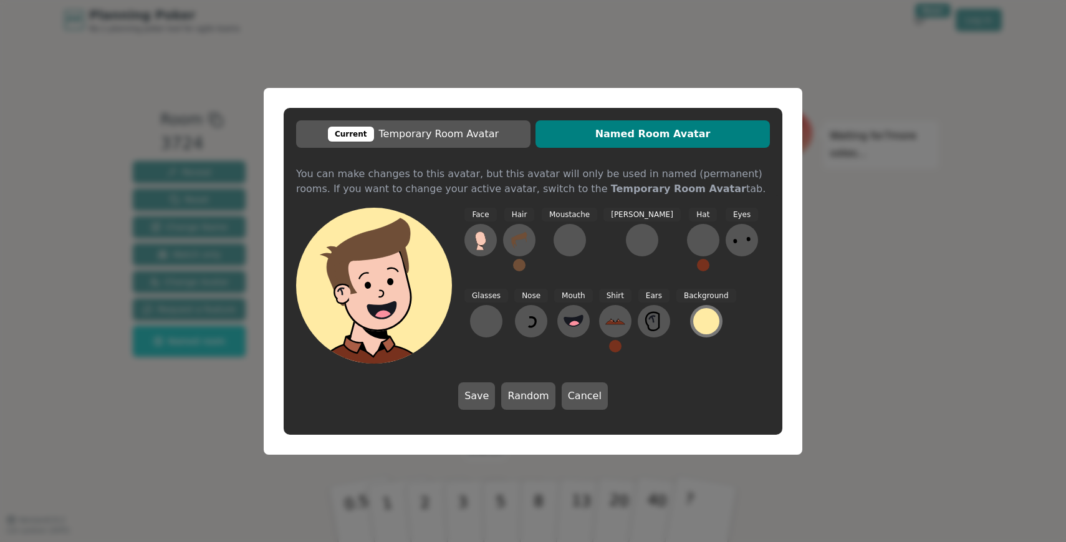
click at [693, 313] on div at bounding box center [706, 321] width 26 height 26
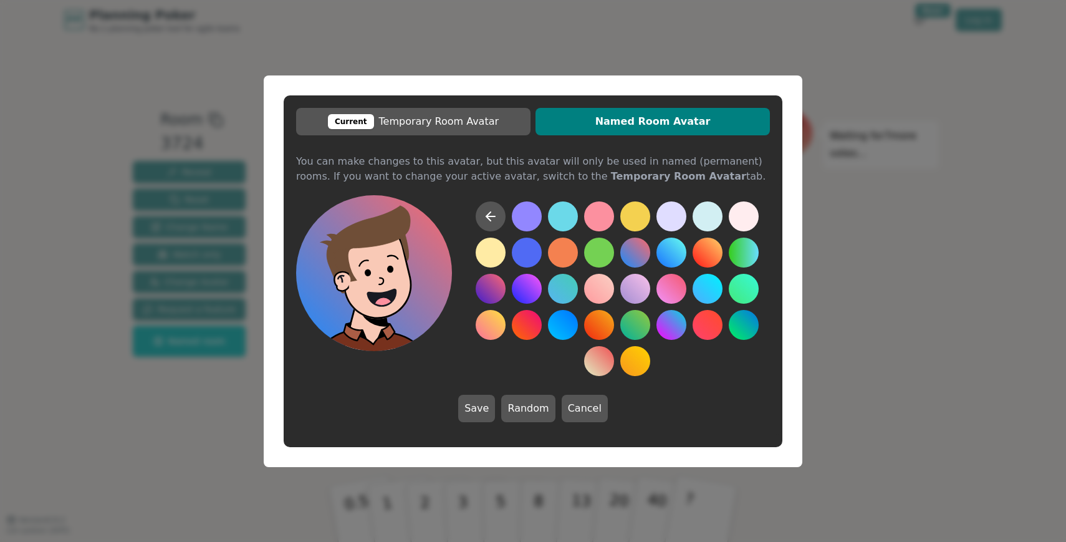
click at [648, 254] on button at bounding box center [635, 252] width 30 height 30
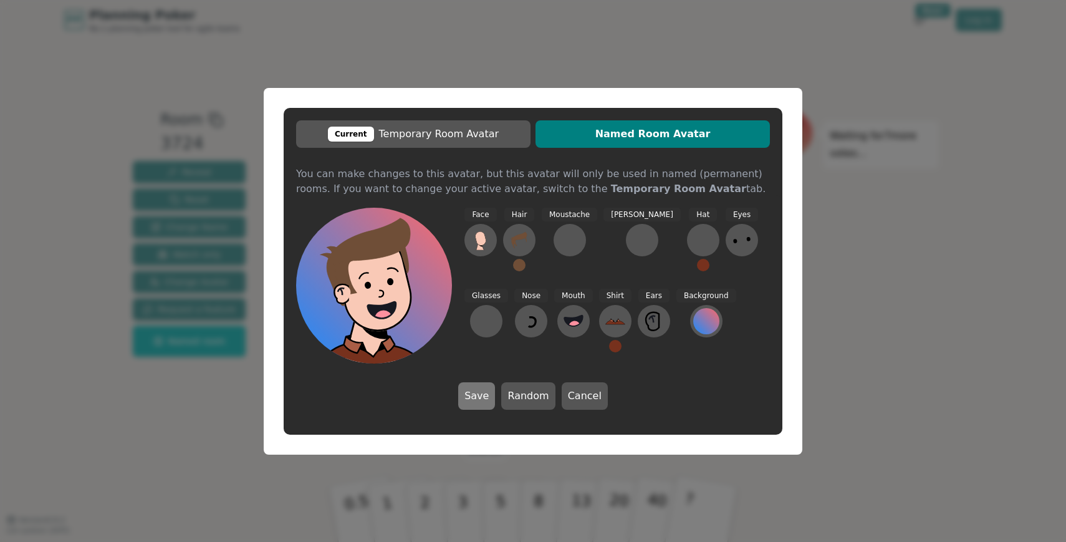
click at [481, 398] on button "Save" at bounding box center [476, 395] width 37 height 27
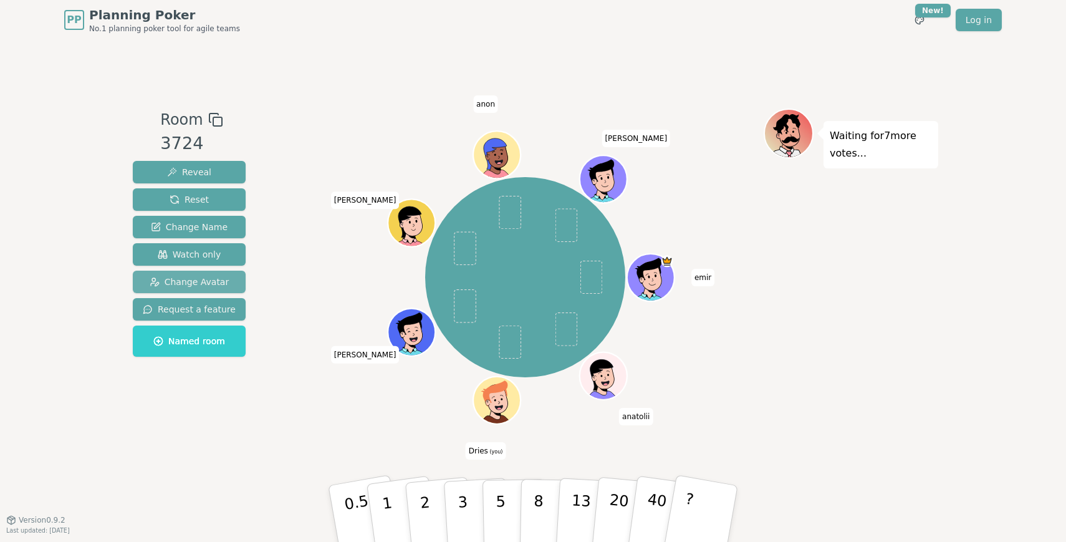
click at [216, 290] on button "Change Avatar" at bounding box center [189, 281] width 113 height 22
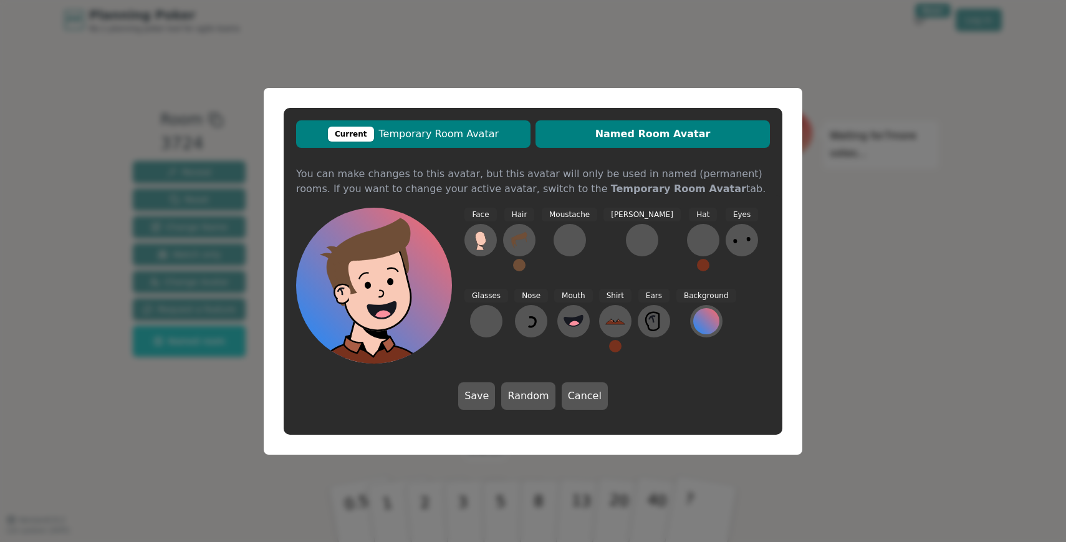
click at [392, 120] on button "Current Temporary Room Avatar" at bounding box center [413, 133] width 234 height 27
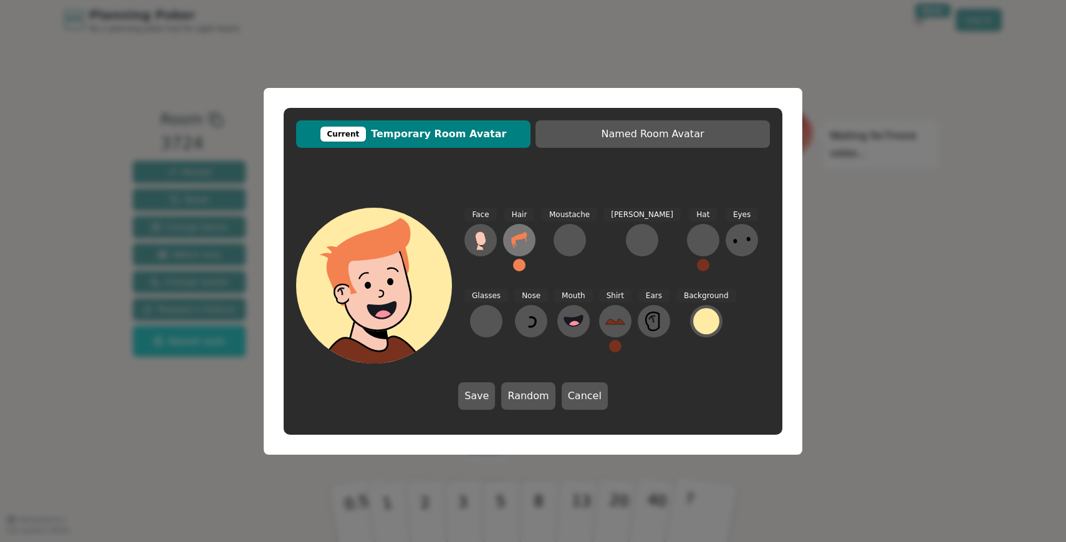
click at [524, 237] on icon at bounding box center [519, 240] width 20 height 20
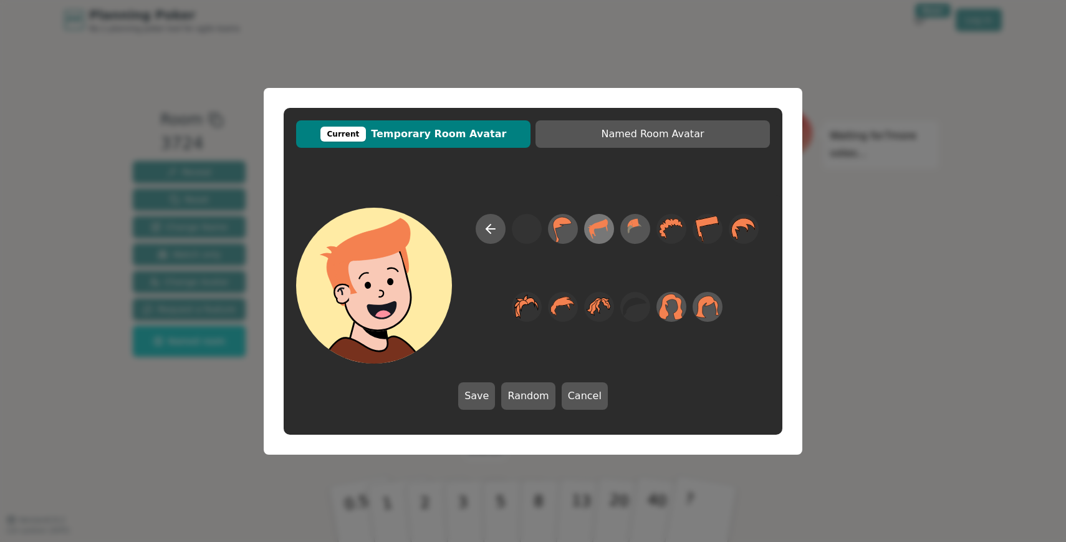
click at [602, 228] on icon at bounding box center [598, 228] width 24 height 28
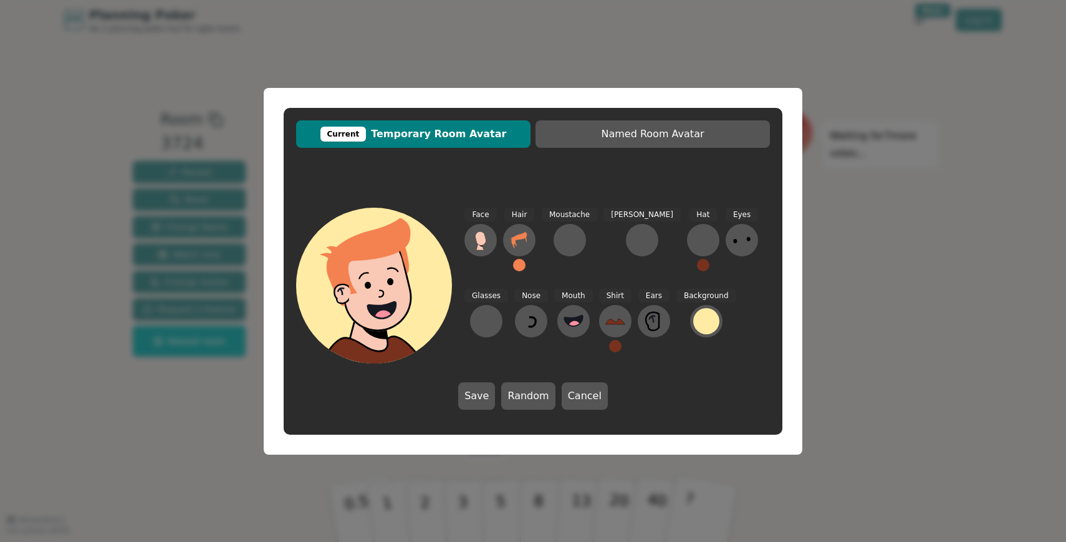
click at [513, 264] on button at bounding box center [519, 265] width 12 height 12
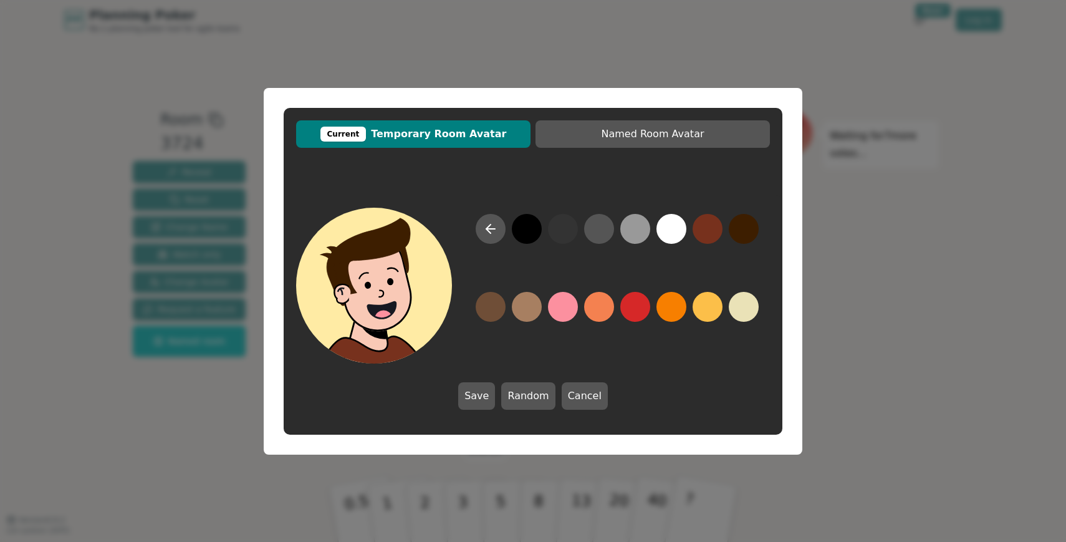
click at [740, 236] on button at bounding box center [744, 229] width 30 height 30
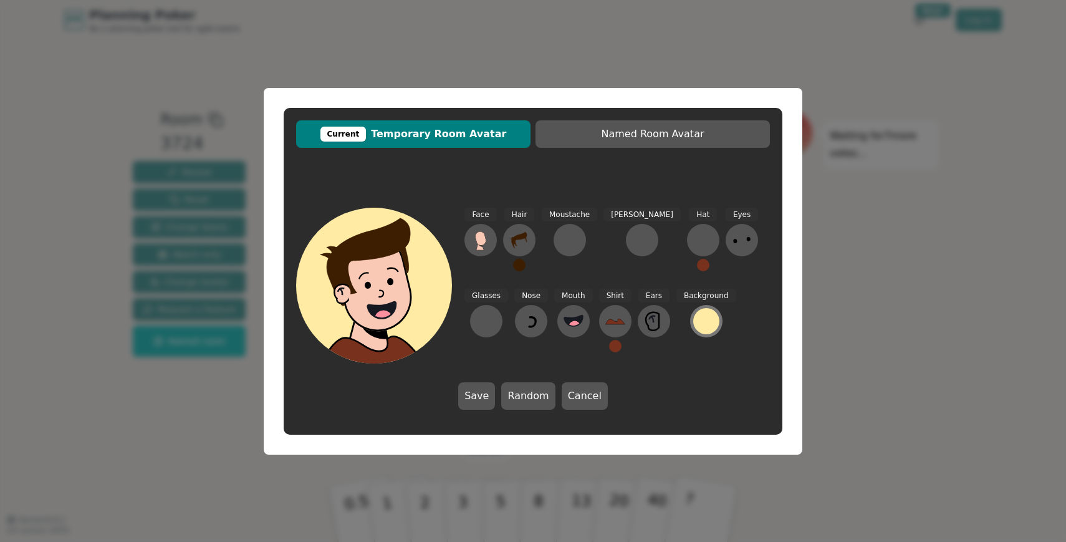
click at [693, 323] on div at bounding box center [706, 321] width 26 height 26
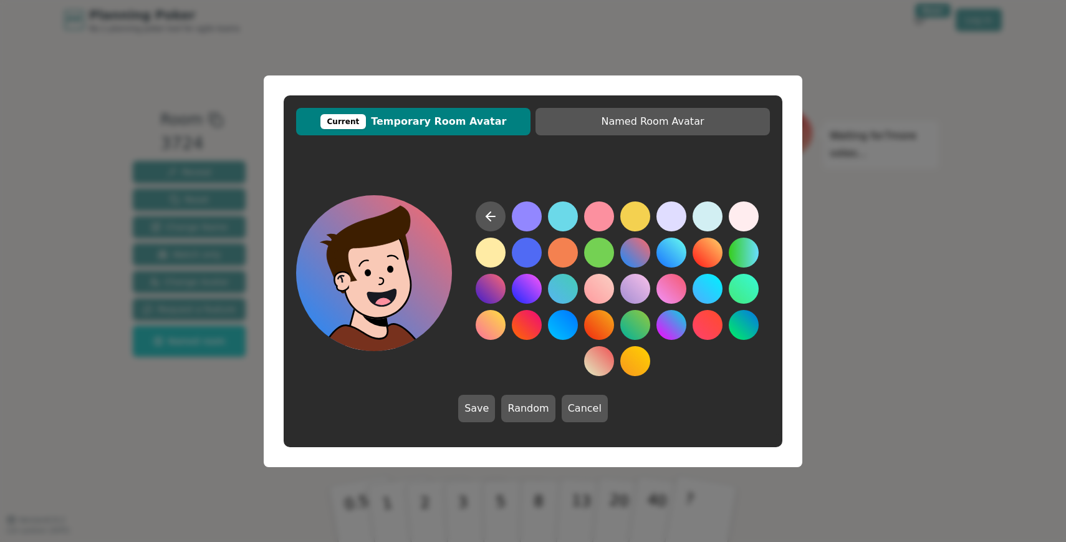
click at [636, 252] on button at bounding box center [635, 252] width 30 height 30
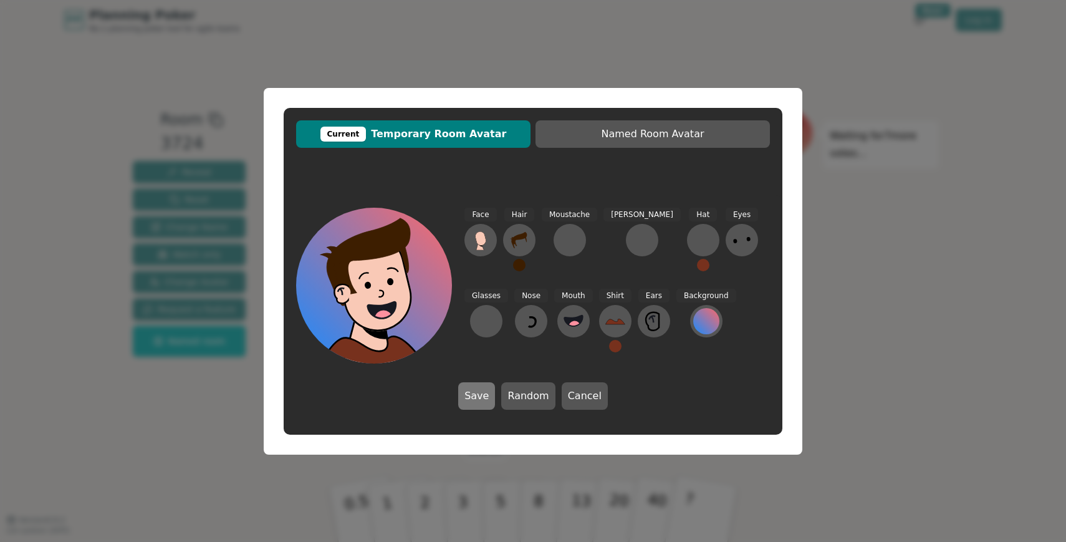
click at [488, 386] on button "Save" at bounding box center [476, 395] width 37 height 27
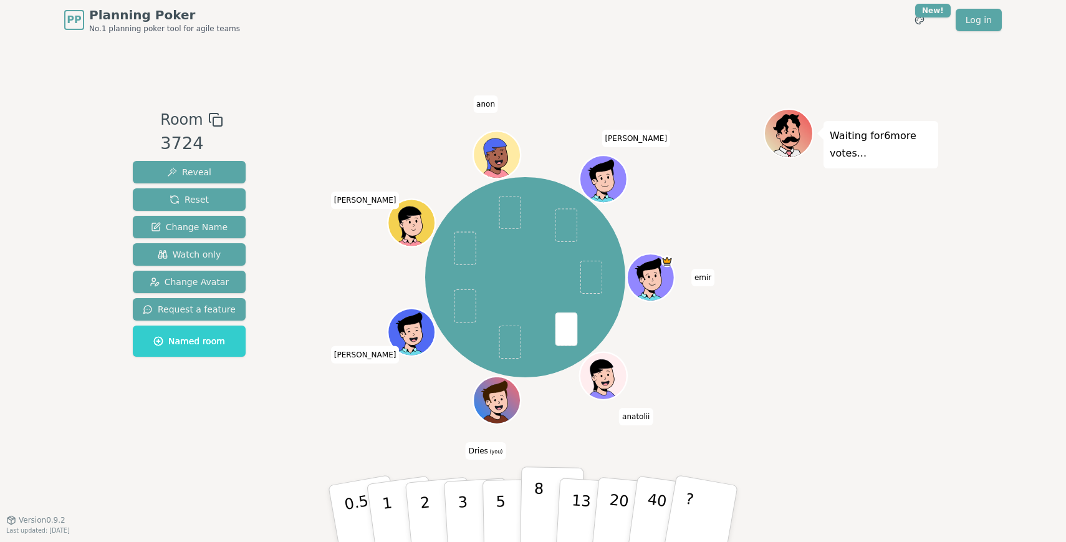
click at [535, 506] on p "8" at bounding box center [538, 512] width 11 height 67
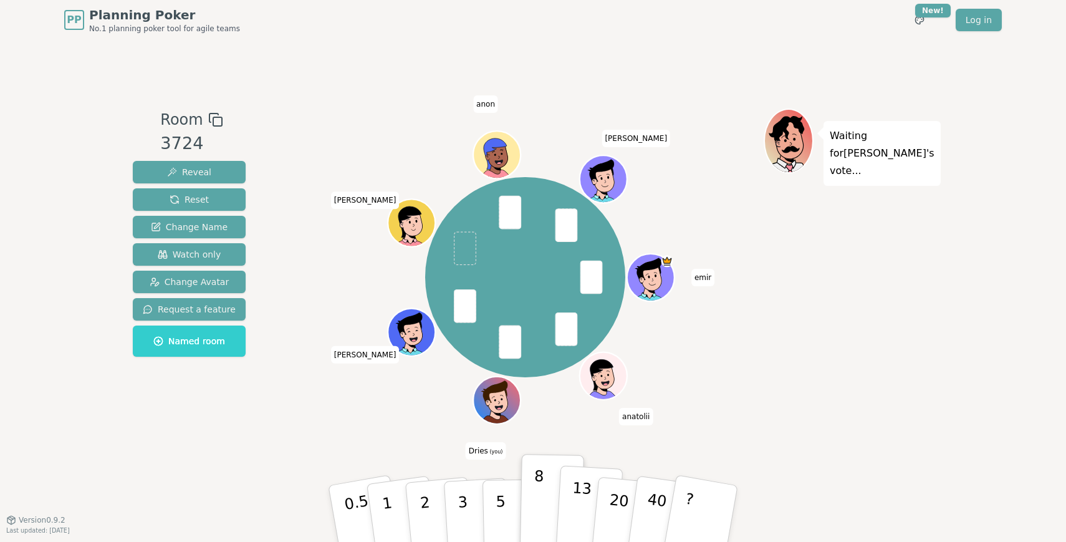
click at [577, 510] on p "13" at bounding box center [580, 513] width 23 height 69
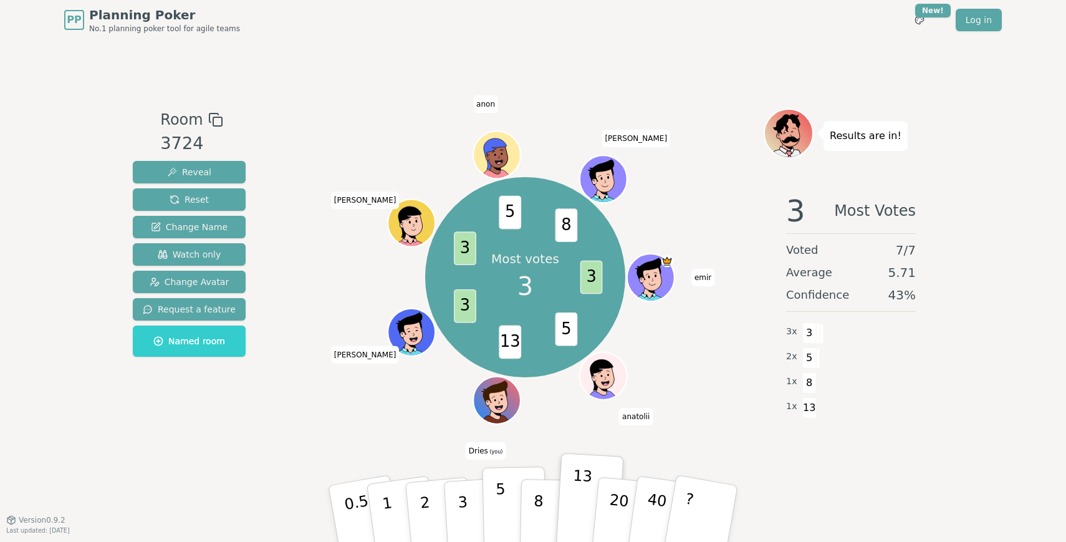
click at [508, 515] on button "5" at bounding box center [514, 513] width 64 height 95
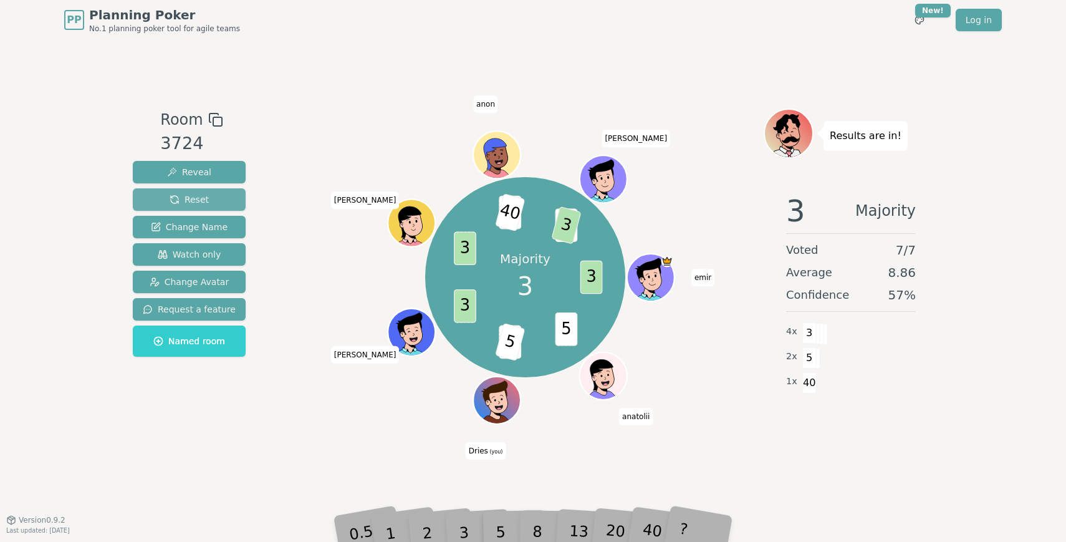
click at [170, 198] on span "Reset" at bounding box center [189, 199] width 39 height 12
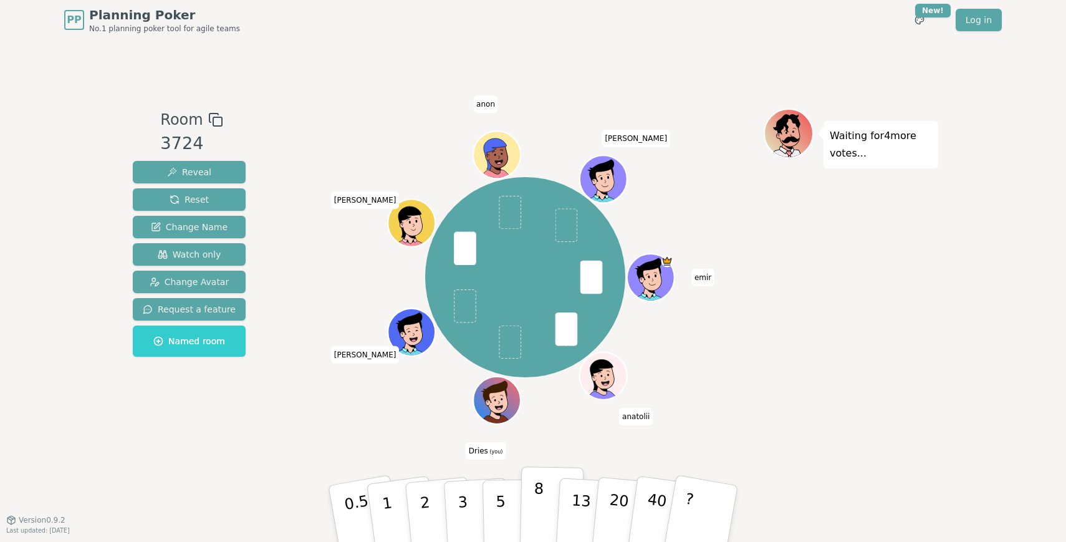
click at [538, 509] on p "8" at bounding box center [538, 512] width 11 height 67
click at [529, 506] on button "8" at bounding box center [552, 513] width 64 height 95
click at [525, 506] on button "8" at bounding box center [552, 513] width 64 height 95
click at [545, 497] on button "8" at bounding box center [552, 513] width 64 height 95
click at [603, 490] on button "20" at bounding box center [626, 513] width 71 height 99
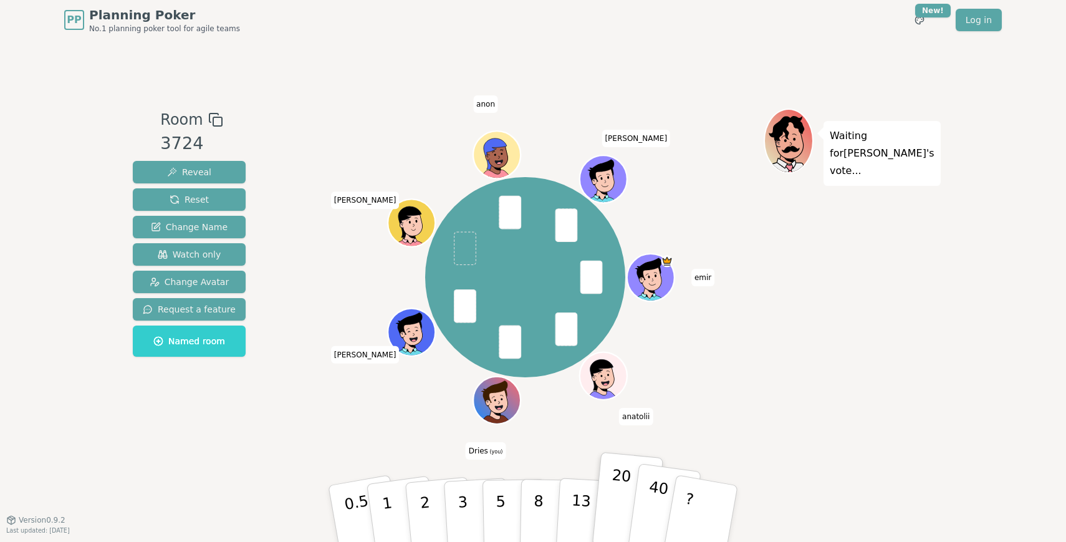
click at [656, 497] on p "40" at bounding box center [655, 512] width 28 height 69
click at [800, 338] on div "Waiting for Luca 's vote..." at bounding box center [850, 279] width 175 height 343
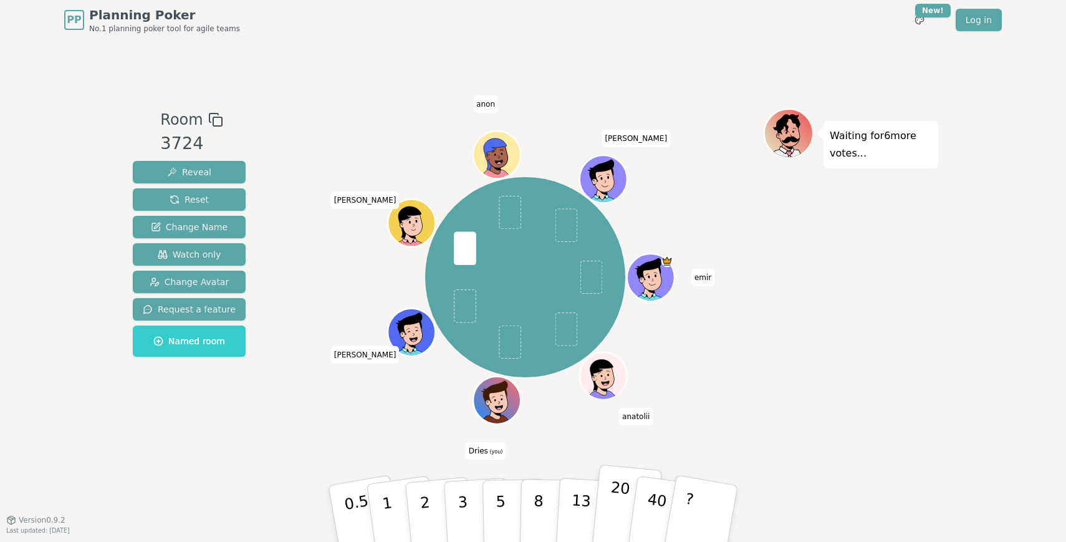
click at [624, 500] on p "20" at bounding box center [618, 512] width 26 height 69
click at [584, 517] on p "13" at bounding box center [580, 513] width 23 height 69
click at [583, 497] on p "13" at bounding box center [580, 513] width 23 height 69
click at [461, 507] on p "3" at bounding box center [464, 515] width 14 height 68
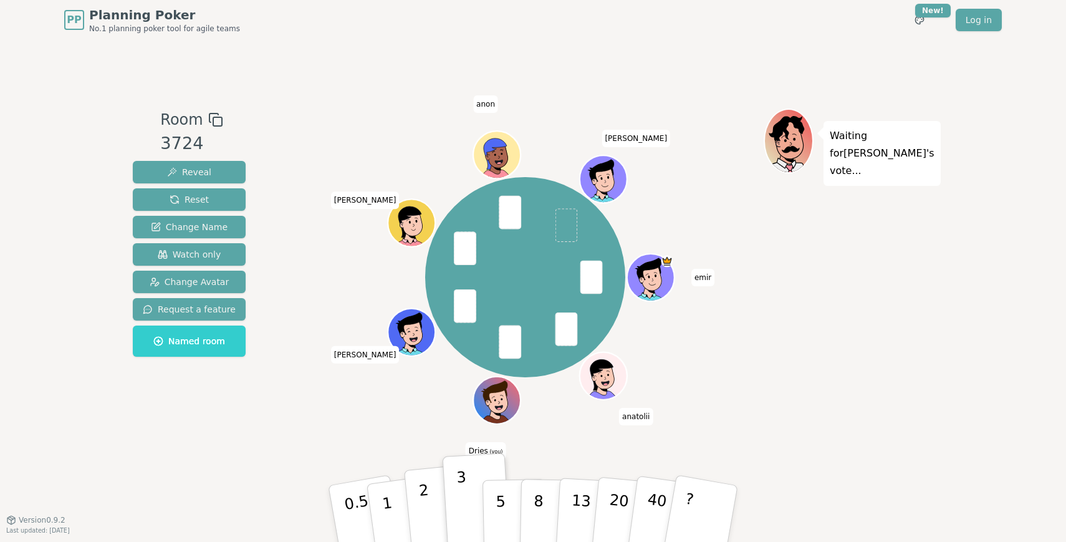
click at [426, 497] on p "2" at bounding box center [426, 515] width 16 height 68
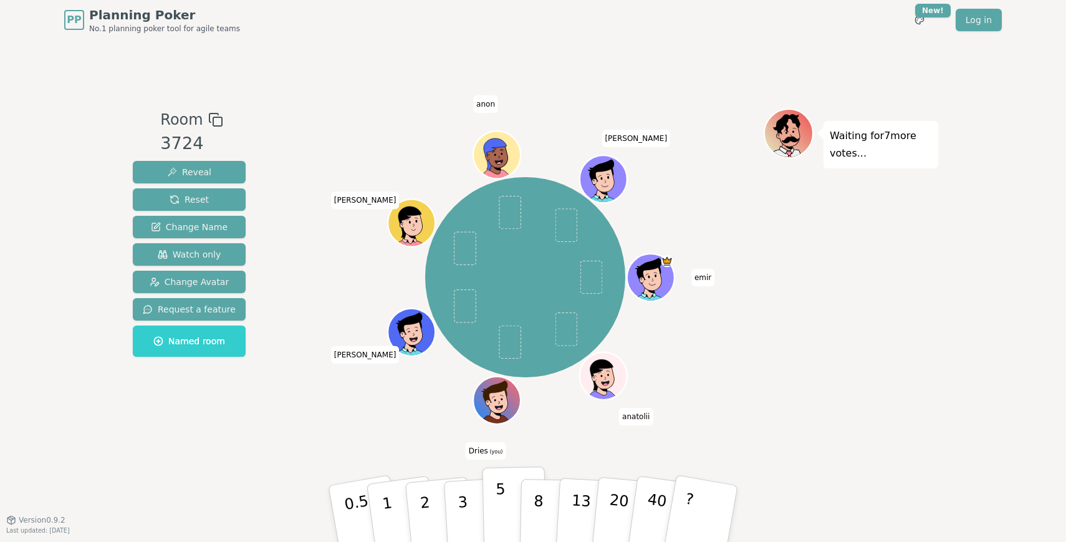
click at [509, 510] on button "5" at bounding box center [514, 513] width 64 height 95
click at [506, 497] on button "5" at bounding box center [514, 513] width 64 height 95
click at [507, 497] on button "5" at bounding box center [514, 513] width 64 height 95
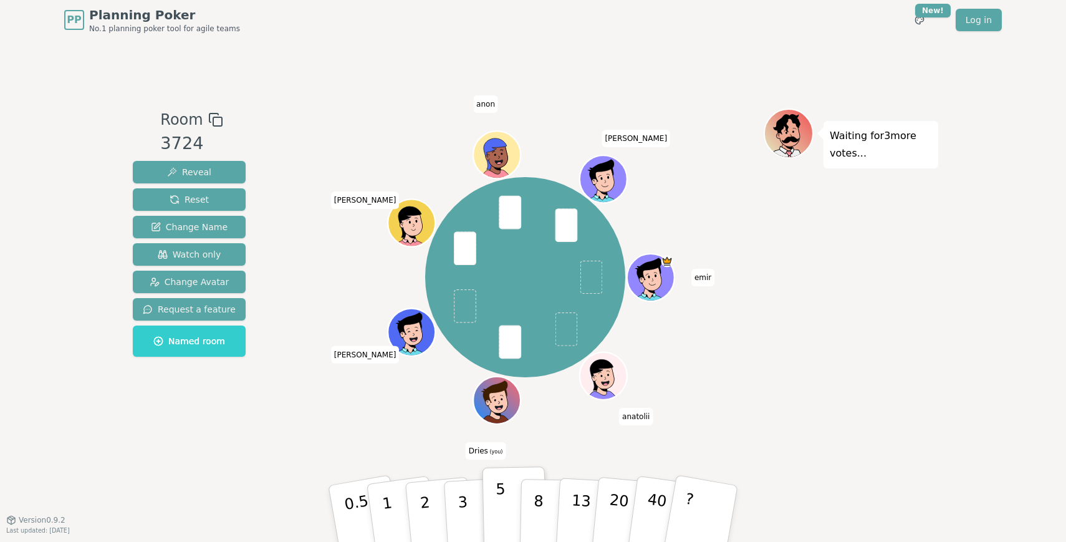
click at [507, 497] on button "5" at bounding box center [514, 513] width 64 height 95
click at [531, 501] on button "8" at bounding box center [552, 513] width 64 height 95
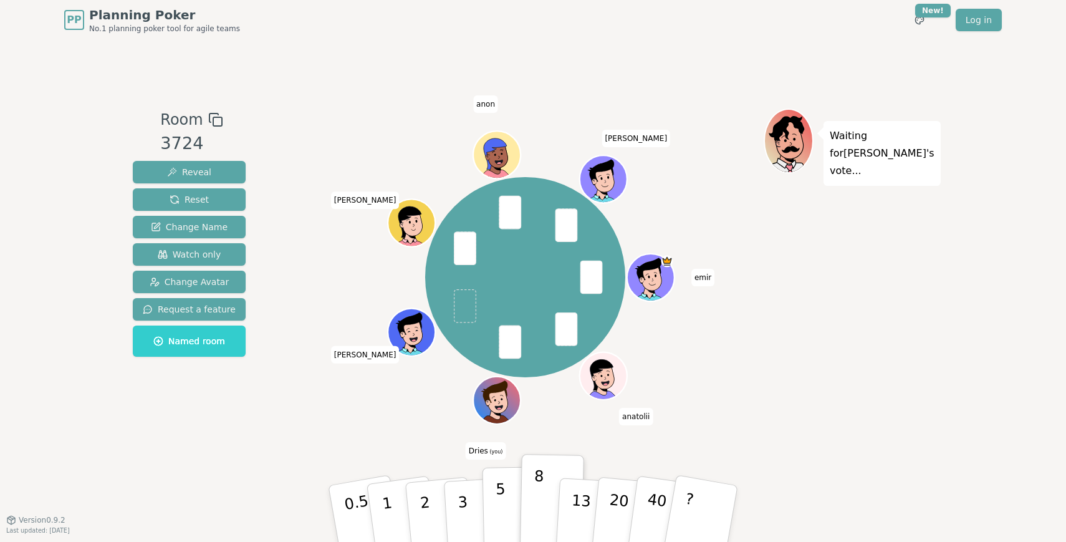
click at [492, 503] on button "5" at bounding box center [514, 513] width 64 height 95
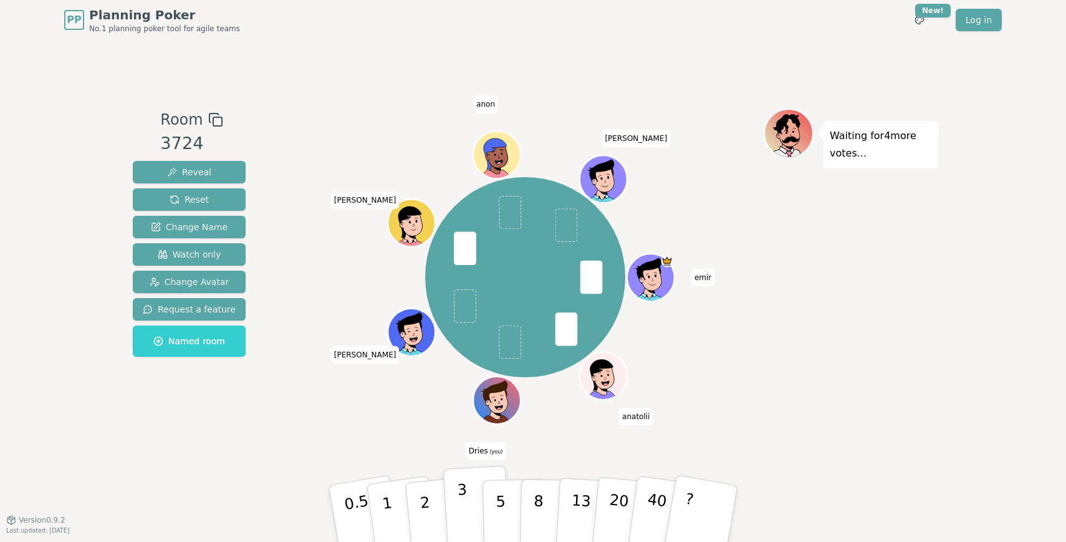
click at [476, 502] on button "3" at bounding box center [477, 513] width 68 height 97
click at [494, 503] on button "5" at bounding box center [514, 513] width 64 height 95
